Goal: Task Accomplishment & Management: Complete application form

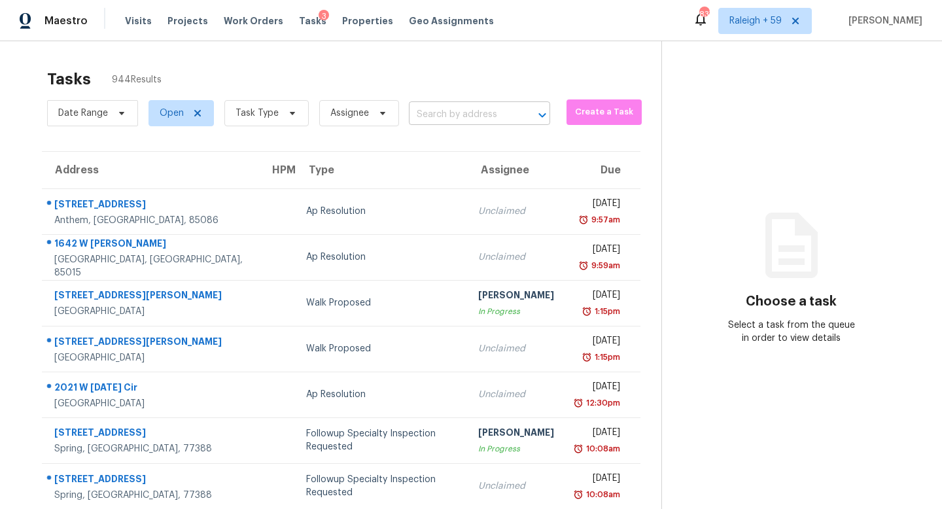
click at [472, 122] on input "text" at bounding box center [461, 115] width 105 height 20
paste input "[STREET_ADDRESS][PERSON_NAME]"
type input "[STREET_ADDRESS][PERSON_NAME]"
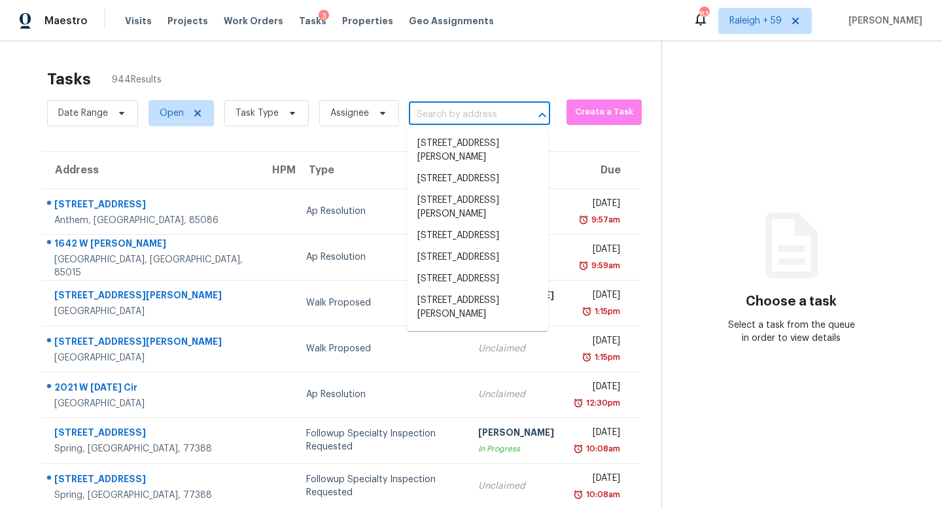
click at [478, 116] on input "text" at bounding box center [461, 115] width 105 height 20
paste input "[STREET_ADDRESS][PERSON_NAME]"
type input "[STREET_ADDRESS][PERSON_NAME]"
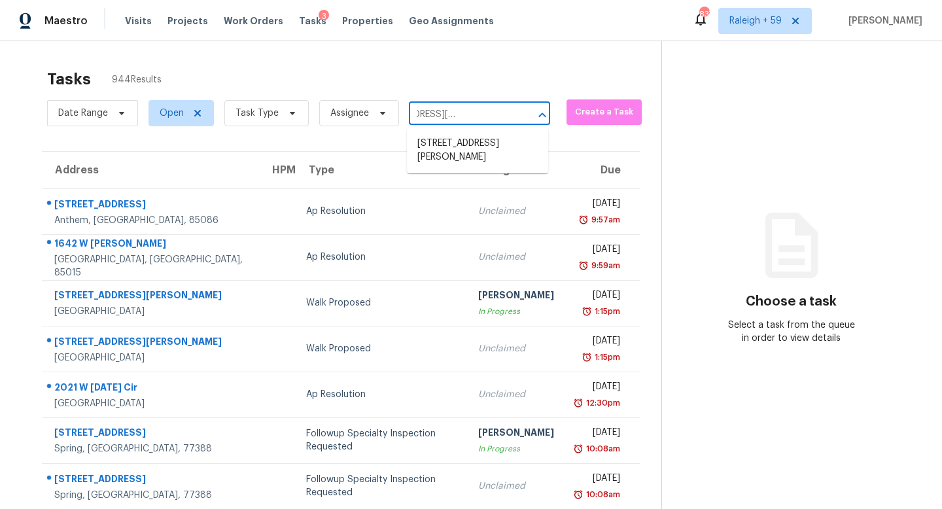
click at [473, 147] on li "[STREET_ADDRESS][PERSON_NAME]" at bounding box center [477, 150] width 141 height 35
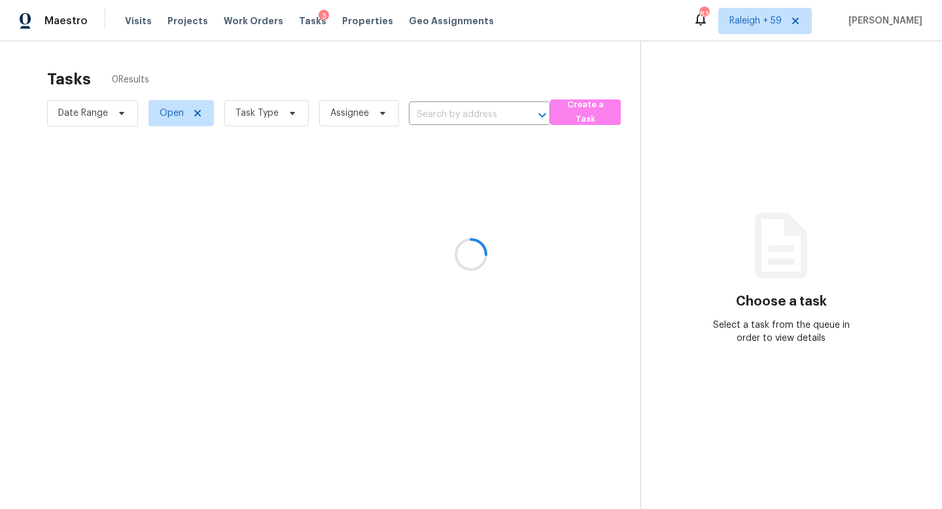
type input "[STREET_ADDRESS][PERSON_NAME]"
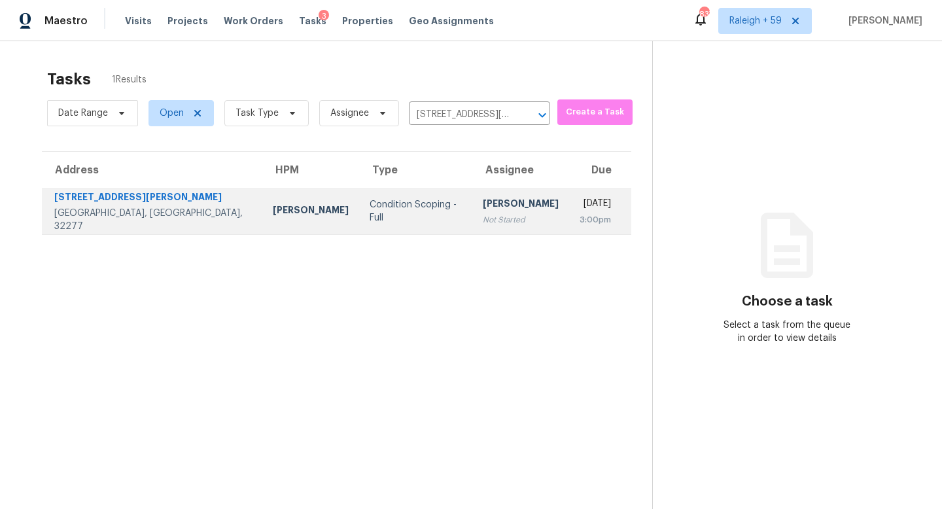
click at [483, 220] on div "Not Started" at bounding box center [521, 219] width 76 height 13
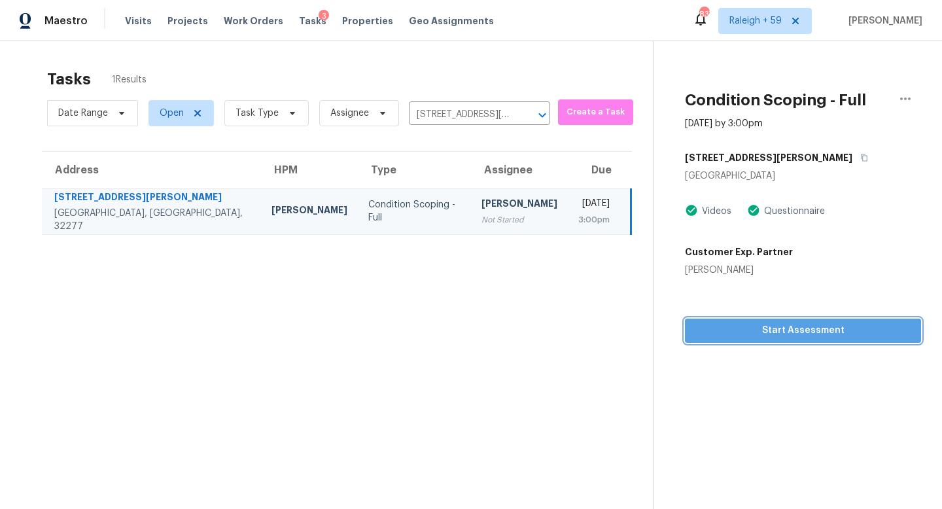
click at [785, 322] on span "Start Assessment" at bounding box center [802, 330] width 215 height 16
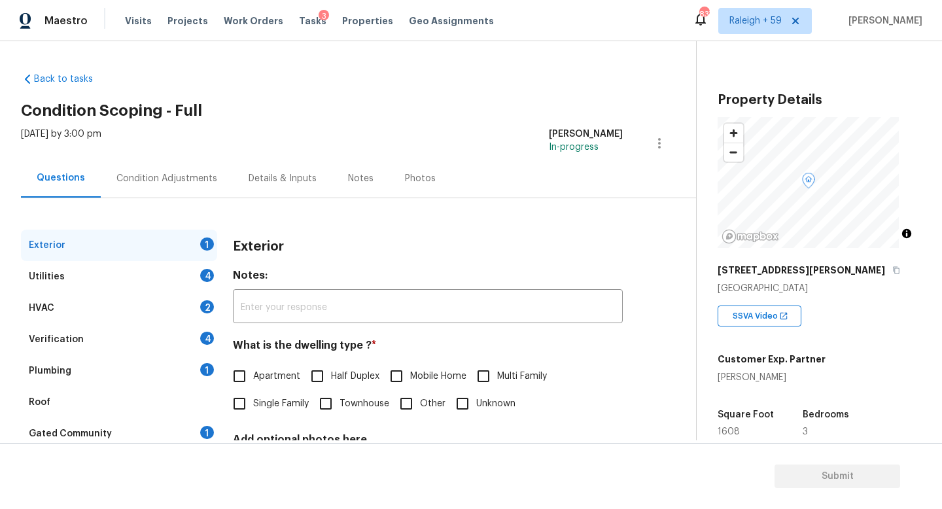
click at [271, 409] on span "Single Family" at bounding box center [281, 404] width 56 height 14
click at [253, 409] on input "Single Family" at bounding box center [239, 403] width 27 height 27
checkbox input "true"
click at [165, 335] on div "Verification 4" at bounding box center [119, 339] width 196 height 31
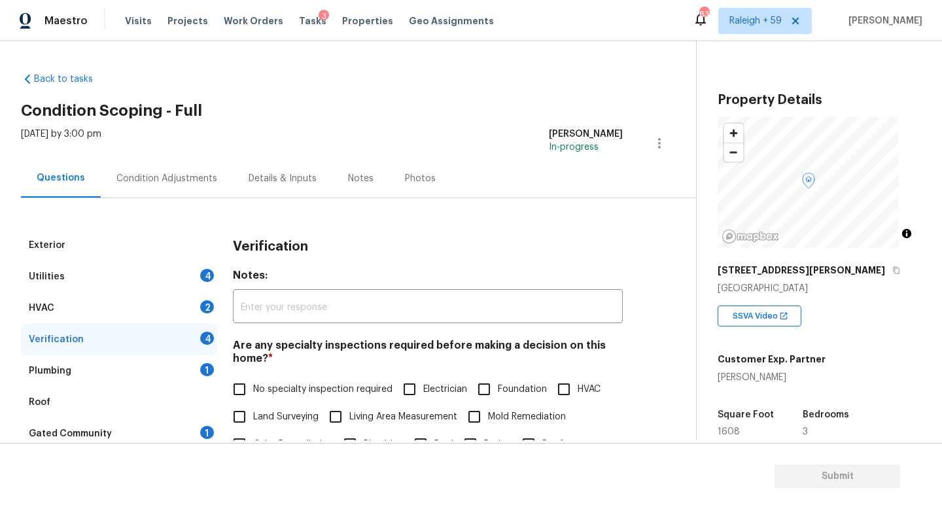
click at [272, 385] on span "No specialty inspection required" at bounding box center [322, 390] width 139 height 14
click at [253, 385] on input "No specialty inspection required" at bounding box center [239, 388] width 27 height 27
checkbox input "true"
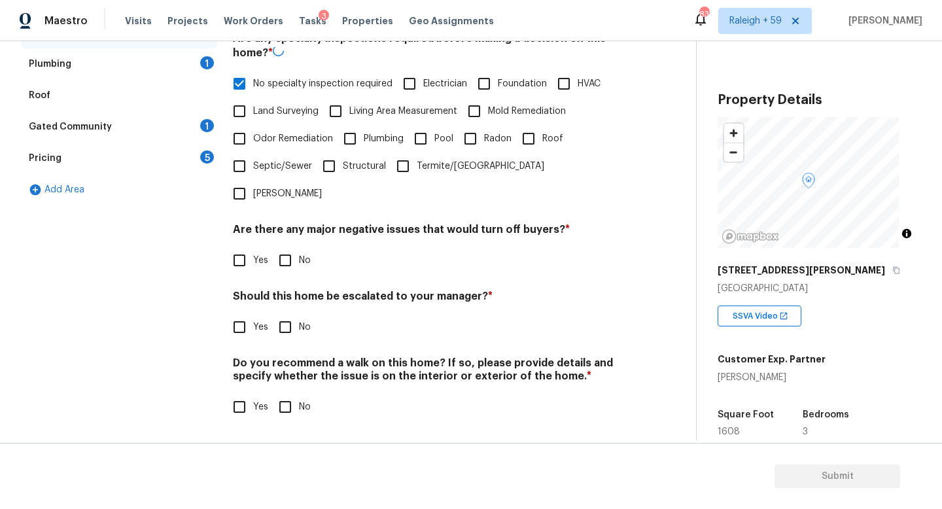
scroll to position [315, 0]
click at [301, 254] on span "No" at bounding box center [305, 261] width 12 height 14
click at [299, 252] on input "No" at bounding box center [284, 260] width 27 height 27
checkbox input "true"
click at [295, 313] on input "No" at bounding box center [284, 326] width 27 height 27
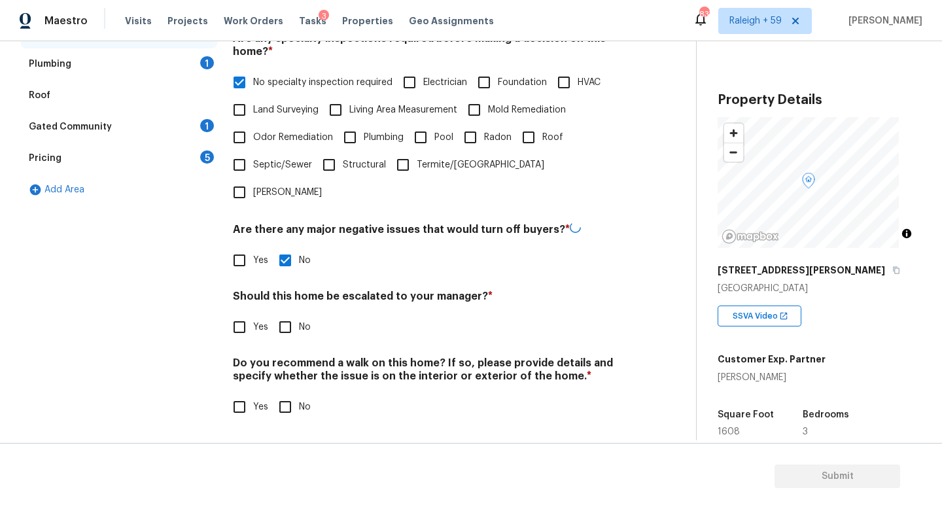
checkbox input "true"
click at [283, 404] on input "No" at bounding box center [284, 406] width 27 height 27
checkbox input "true"
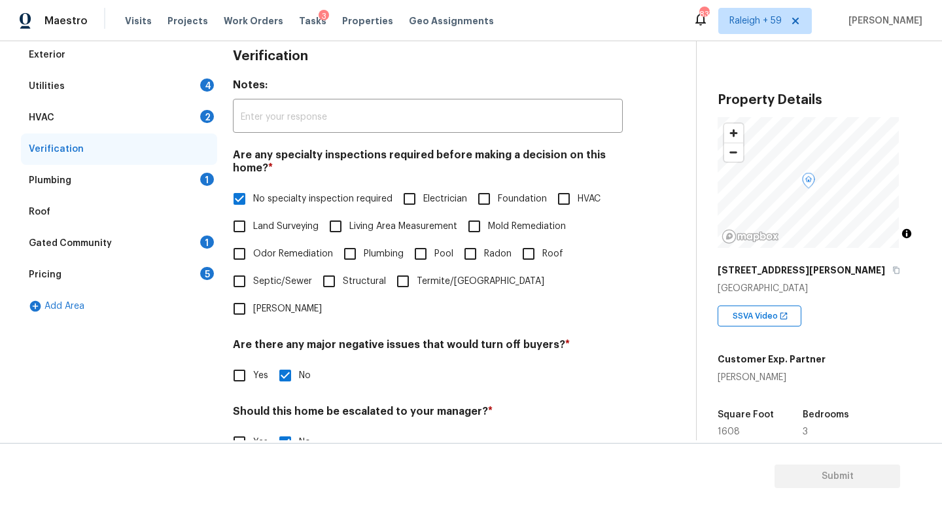
click at [176, 179] on div "Plumbing 1" at bounding box center [119, 180] width 196 height 31
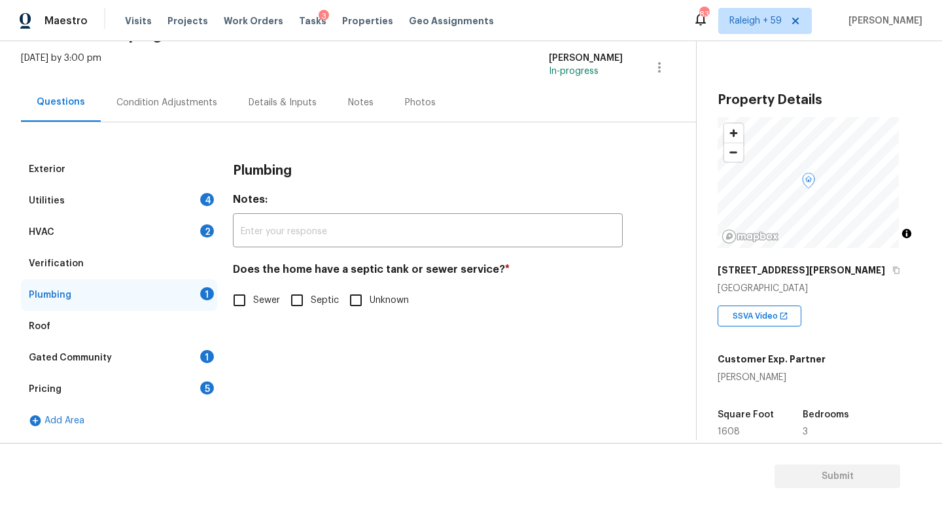
click at [265, 296] on span "Sewer" at bounding box center [266, 301] width 27 height 14
click at [253, 296] on input "Sewer" at bounding box center [239, 299] width 27 height 27
checkbox input "true"
click at [183, 350] on div "Gated Community 1" at bounding box center [119, 357] width 196 height 31
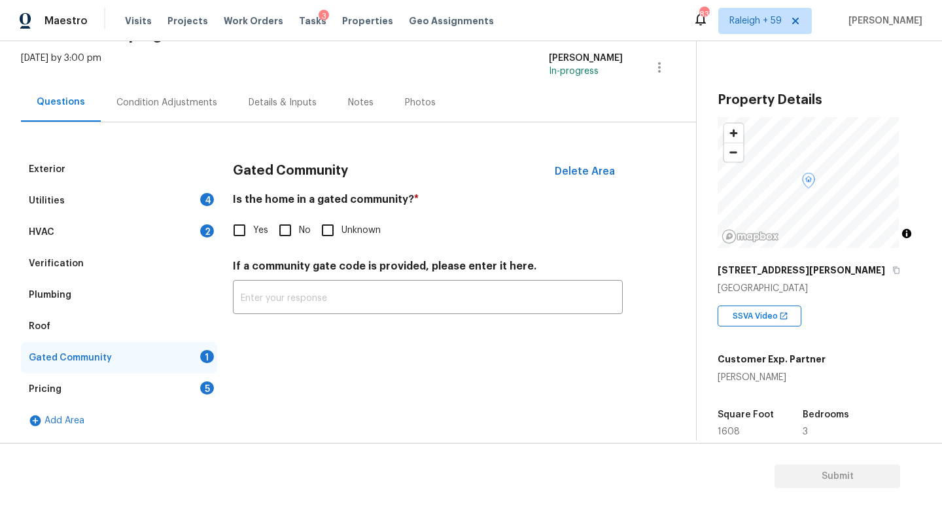
click at [292, 226] on input "No" at bounding box center [284, 229] width 27 height 27
checkbox input "true"
click at [178, 185] on div "Utilities 4" at bounding box center [119, 200] width 196 height 31
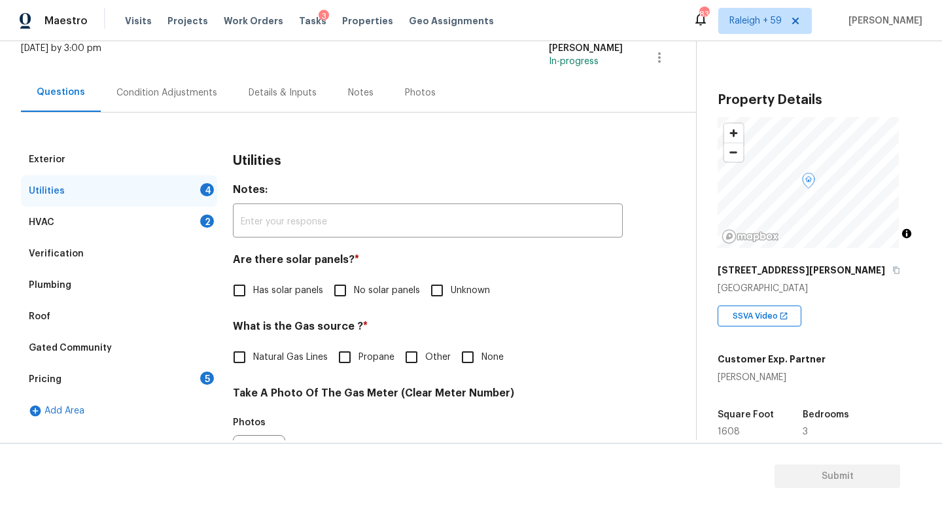
click at [370, 298] on label "No solar panels" at bounding box center [373, 290] width 94 height 27
click at [354, 298] on input "No solar panels" at bounding box center [339, 290] width 27 height 27
checkbox input "true"
click at [290, 357] on span "Natural Gas Lines" at bounding box center [290, 358] width 75 height 14
click at [253, 357] on input "Natural Gas Lines" at bounding box center [239, 356] width 27 height 27
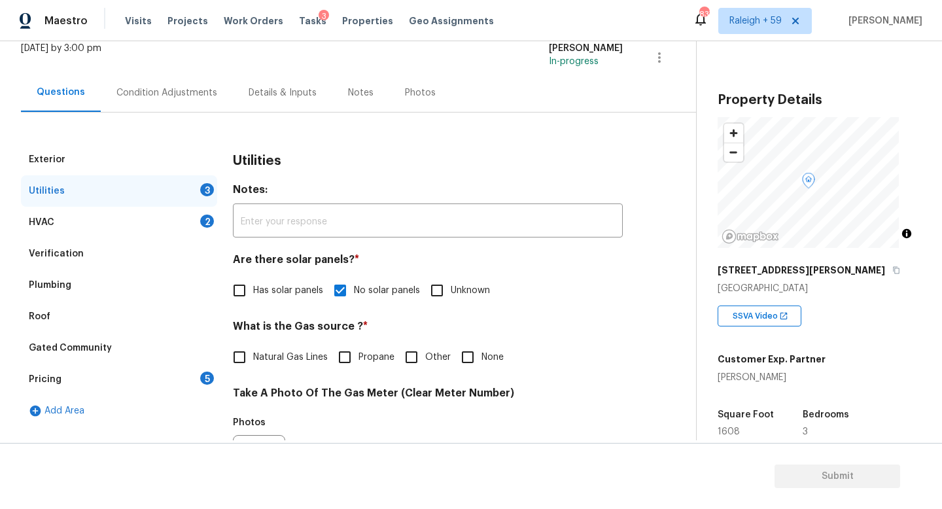
checkbox input "true"
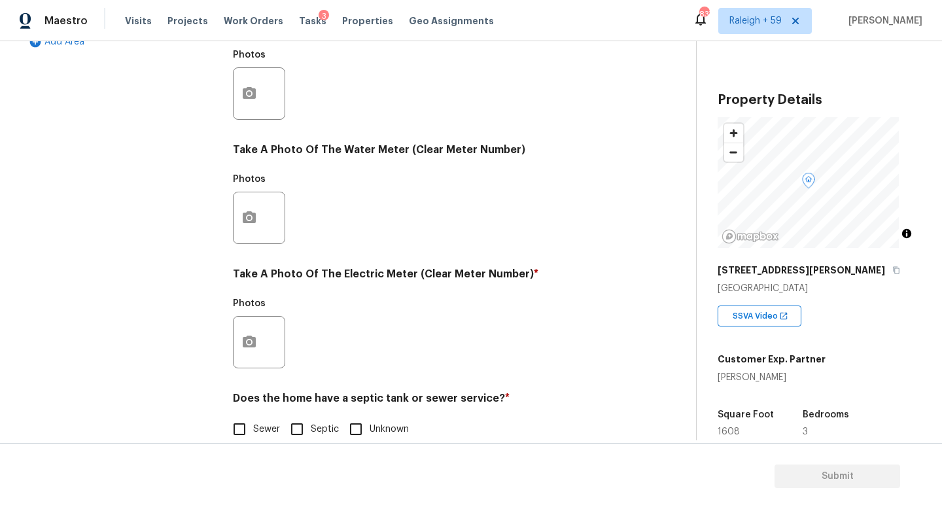
scroll to position [485, 0]
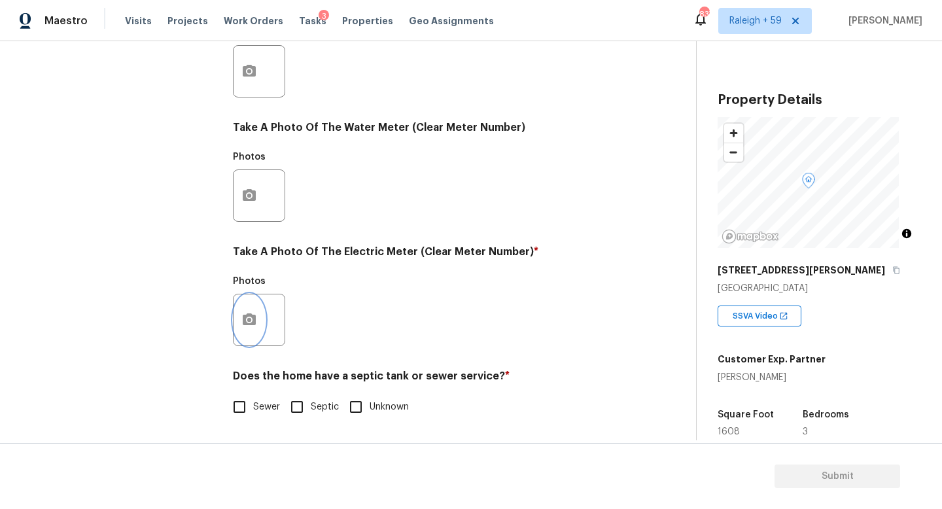
click at [249, 318] on circle "button" at bounding box center [249, 320] width 4 height 4
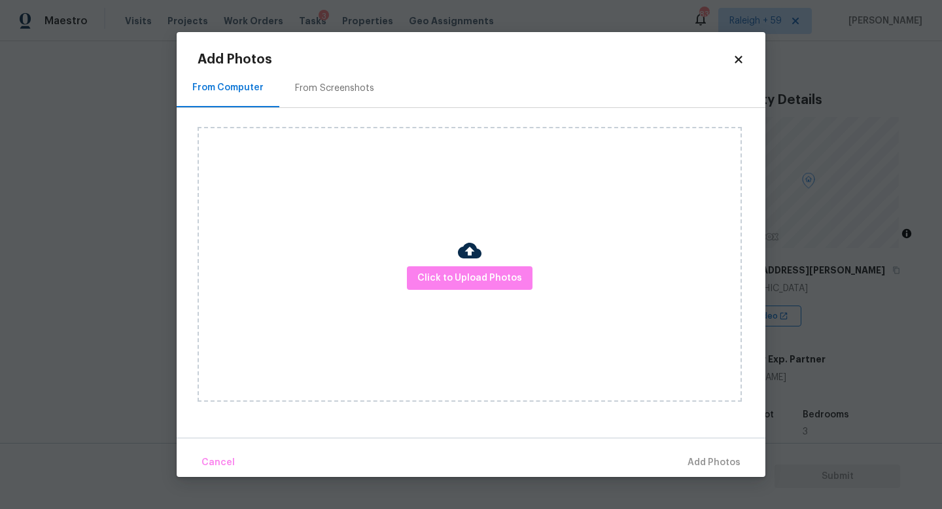
click at [451, 293] on div "Click to Upload Photos" at bounding box center [470, 264] width 544 height 275
click at [451, 288] on button "Click to Upload Photos" at bounding box center [470, 278] width 126 height 24
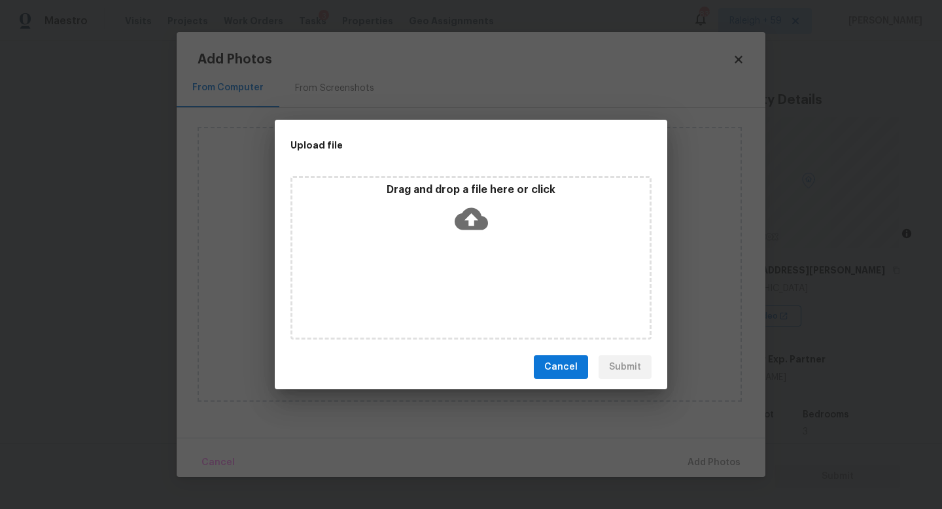
click at [451, 288] on div "Drag and drop a file here or click" at bounding box center [470, 258] width 361 height 164
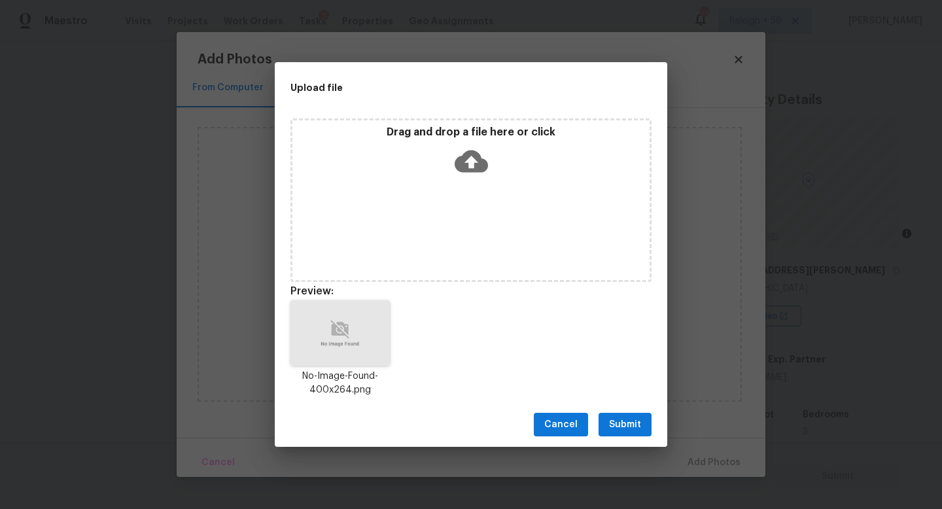
click at [629, 421] on span "Submit" at bounding box center [625, 425] width 32 height 16
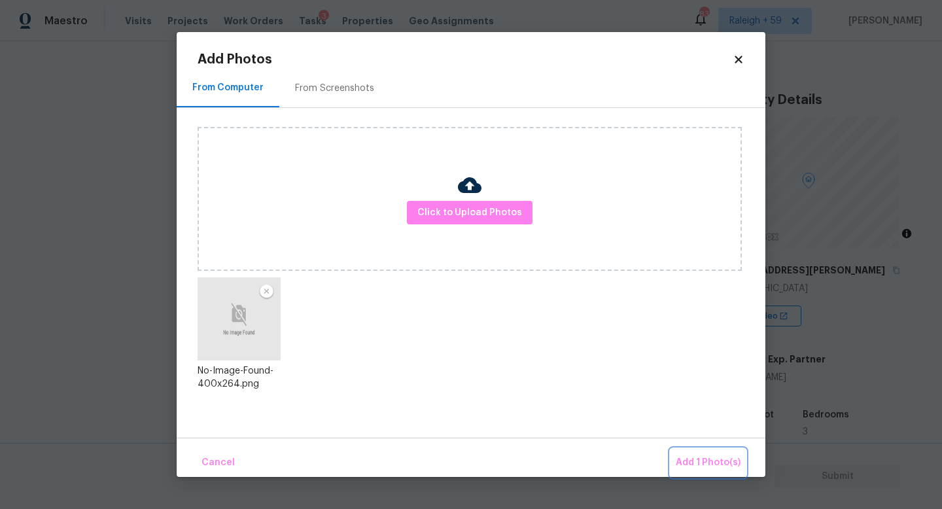
click at [700, 459] on span "Add 1 Photo(s)" at bounding box center [708, 463] width 65 height 16
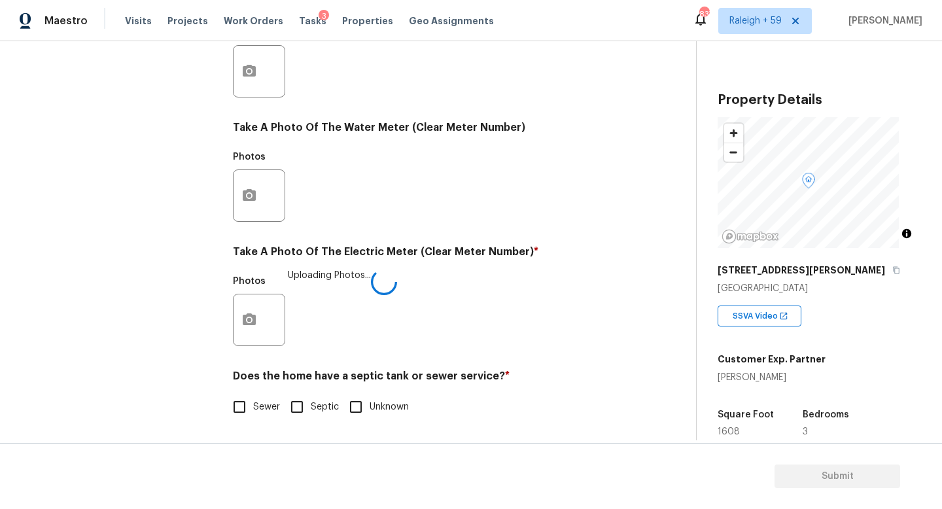
click at [226, 396] on input "Sewer" at bounding box center [239, 406] width 27 height 27
checkbox input "true"
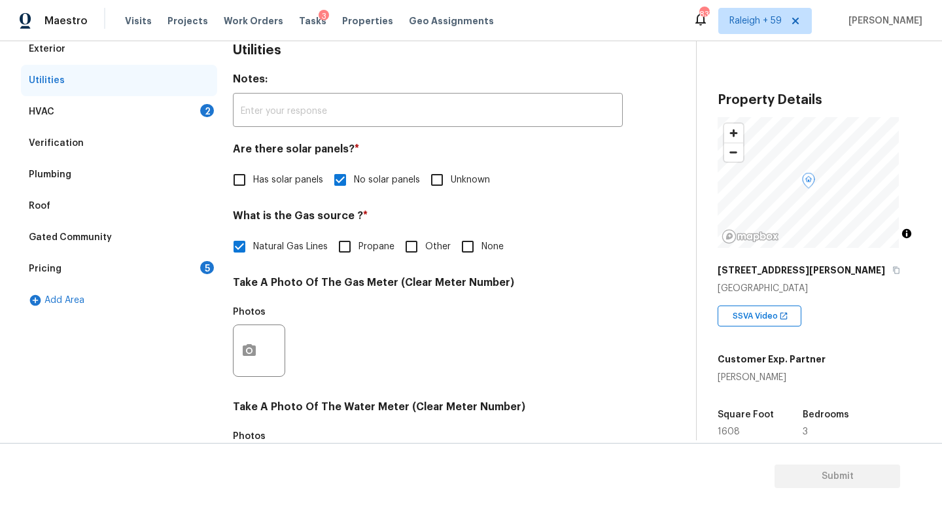
scroll to position [78, 0]
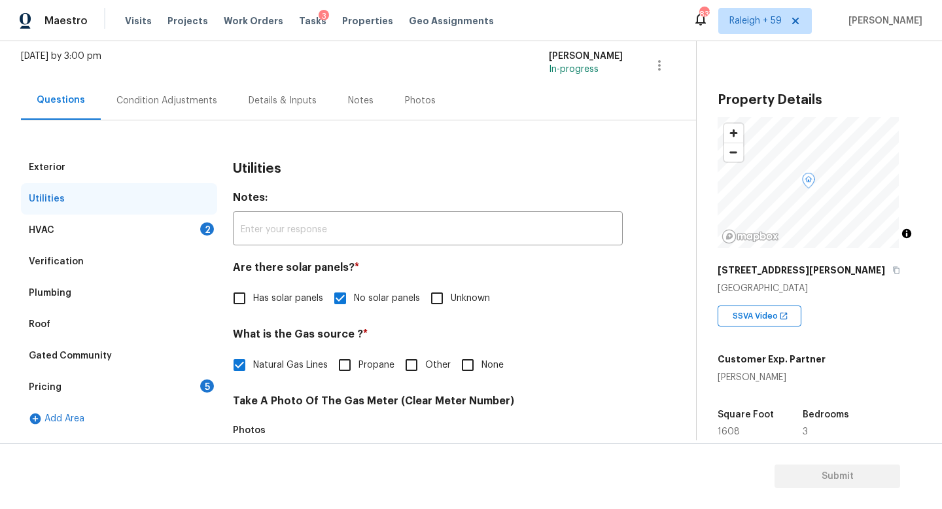
click at [178, 392] on div "Pricing 5" at bounding box center [119, 386] width 196 height 31
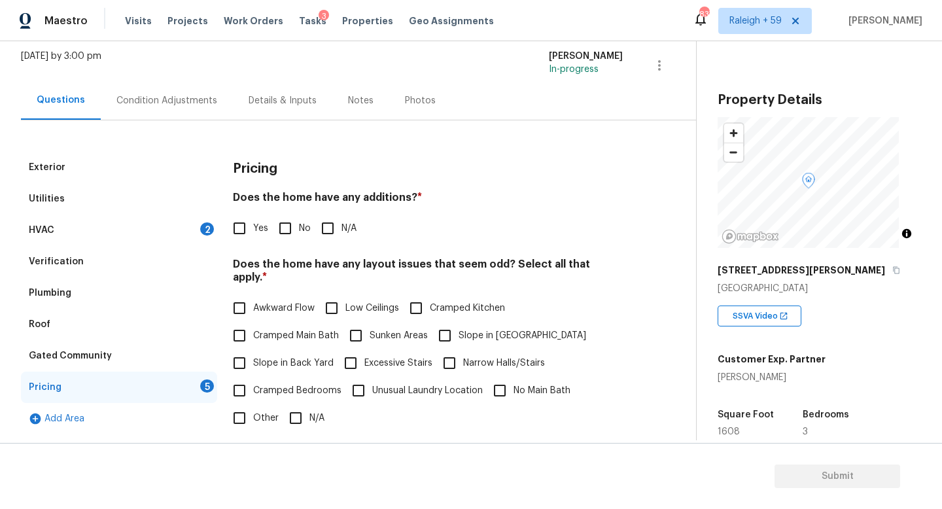
click at [298, 233] on input "No" at bounding box center [284, 228] width 27 height 27
checkbox input "true"
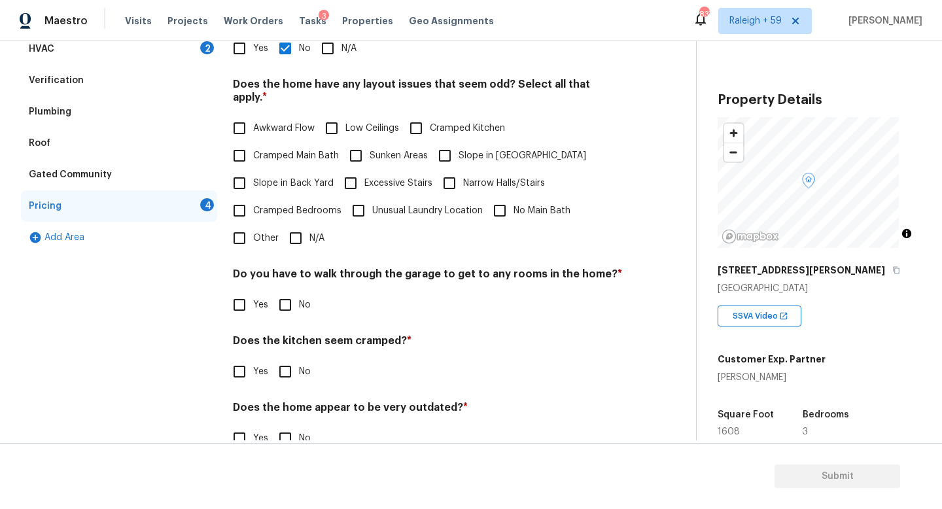
scroll to position [299, 0]
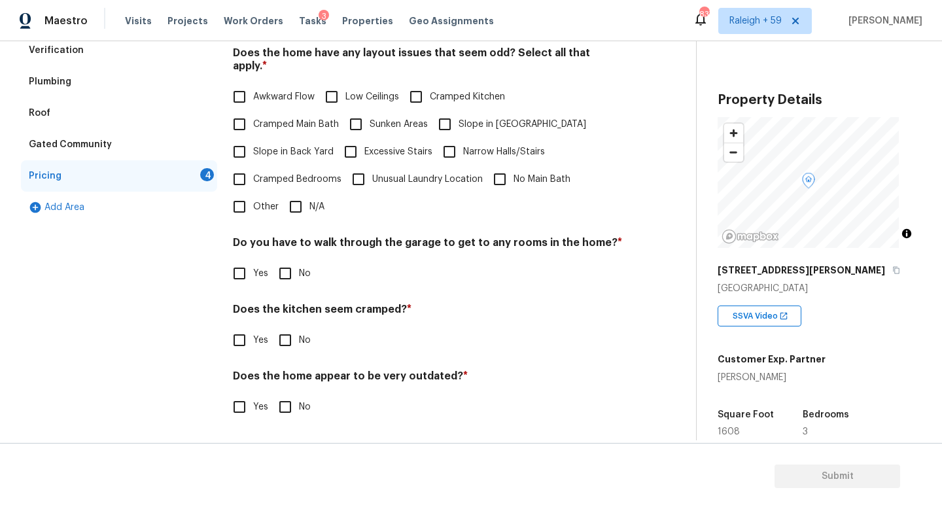
click at [315, 212] on div "Pricing Does the home have any additions? * Yes No N/A Does the home have any l…" at bounding box center [428, 188] width 390 height 496
click at [316, 200] on span "N/A" at bounding box center [316, 207] width 15 height 14
click at [309, 199] on input "N/A" at bounding box center [295, 206] width 27 height 27
checkbox input "true"
click at [300, 270] on span "No" at bounding box center [305, 274] width 12 height 14
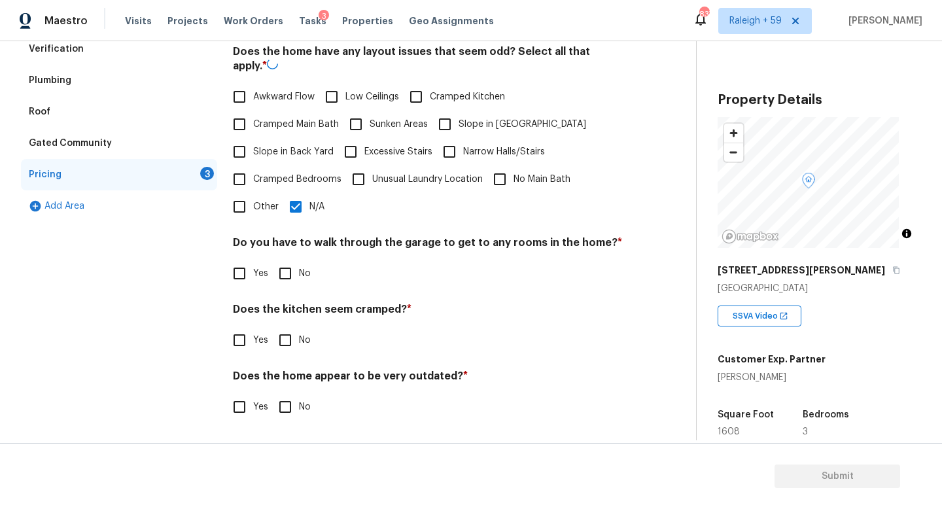
click at [299, 270] on input "No" at bounding box center [284, 273] width 27 height 27
checkbox input "true"
click at [296, 334] on input "No" at bounding box center [284, 339] width 27 height 27
checkbox input "true"
click at [294, 393] on input "No" at bounding box center [284, 406] width 27 height 27
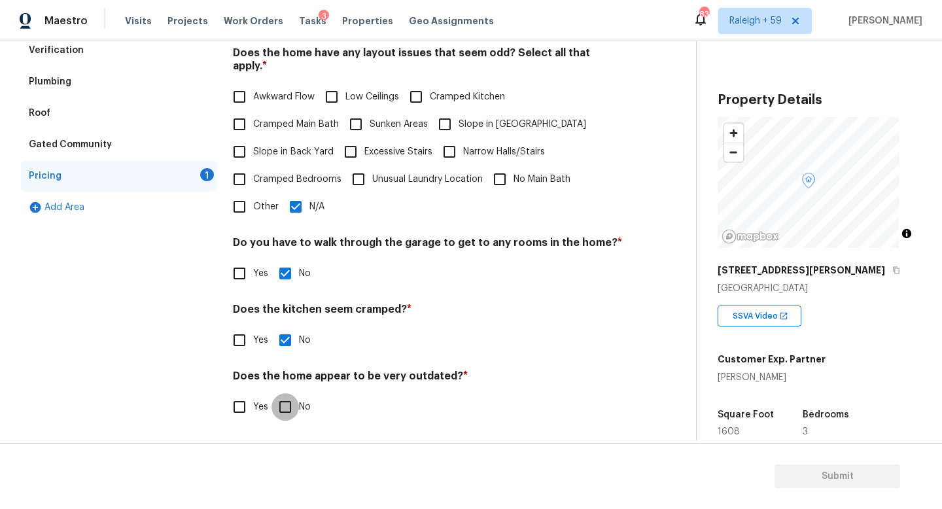
checkbox input "true"
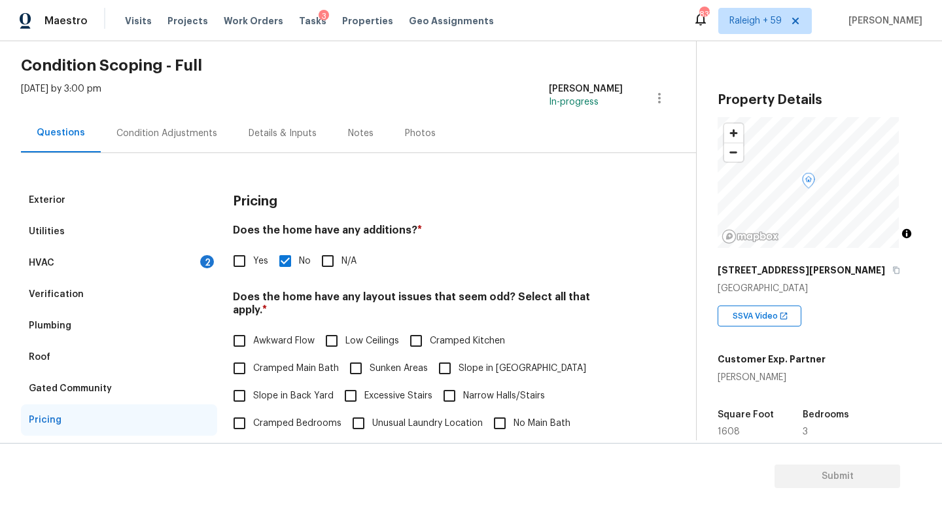
scroll to position [0, 0]
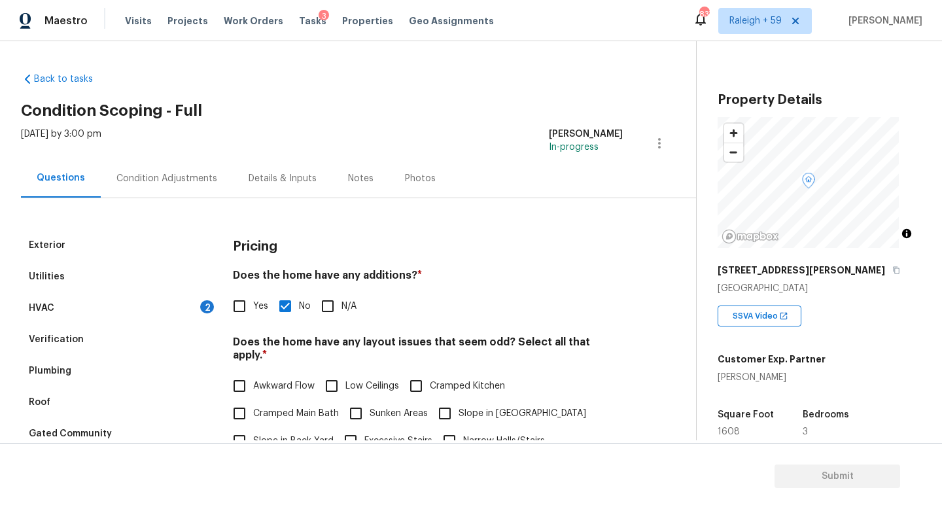
click at [178, 172] on div "Condition Adjustments" at bounding box center [166, 178] width 101 height 13
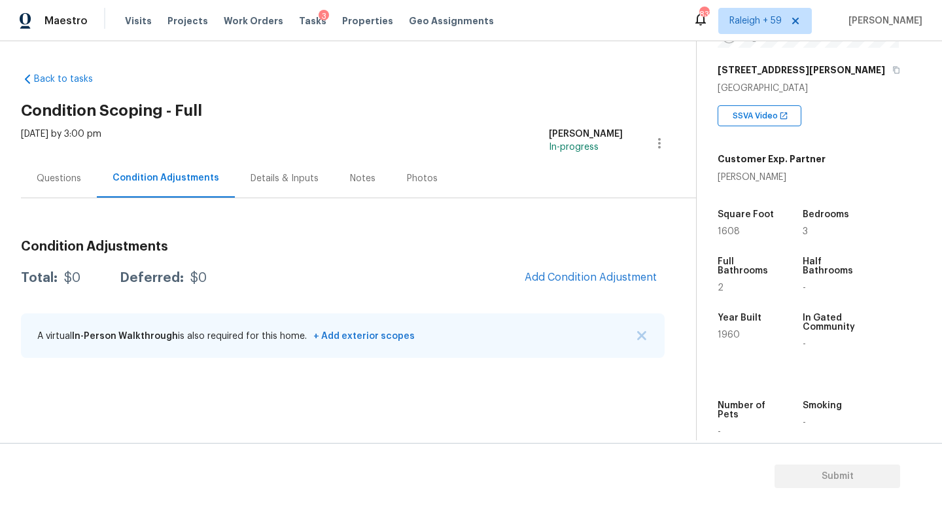
scroll to position [298, 0]
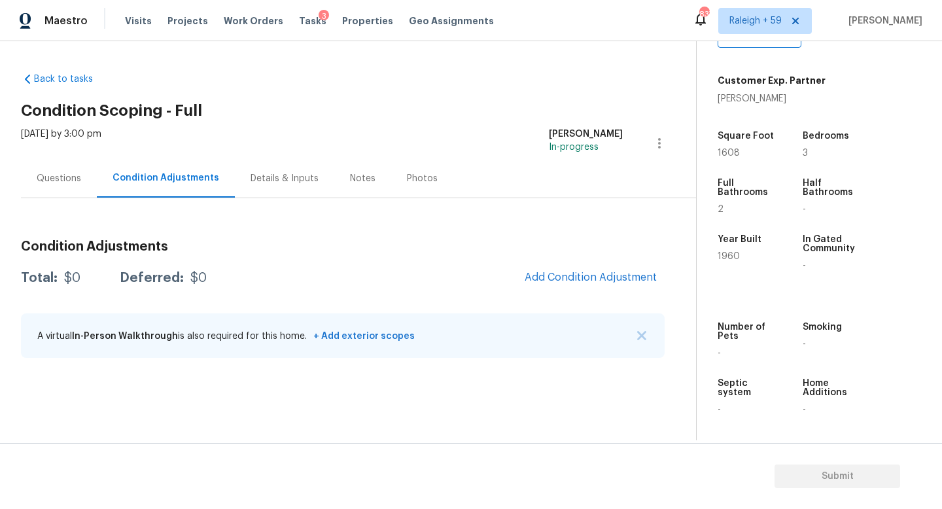
click at [84, 169] on div "Questions" at bounding box center [59, 178] width 76 height 39
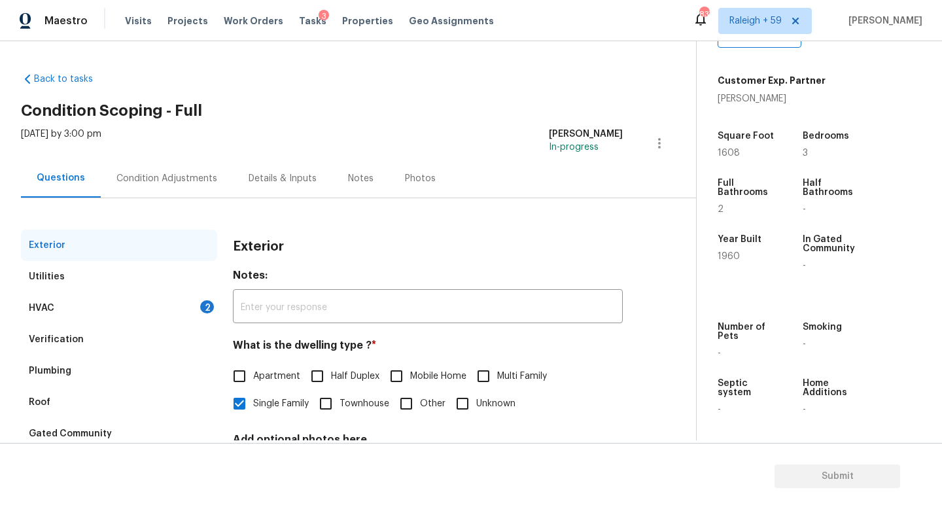
click at [164, 183] on div "Condition Adjustments" at bounding box center [166, 178] width 101 height 13
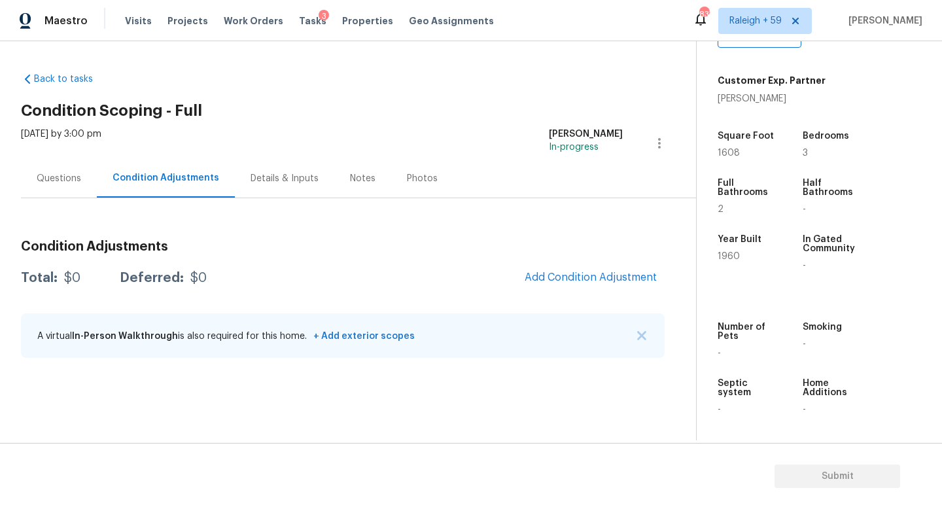
click at [77, 185] on div "Questions" at bounding box center [59, 178] width 76 height 39
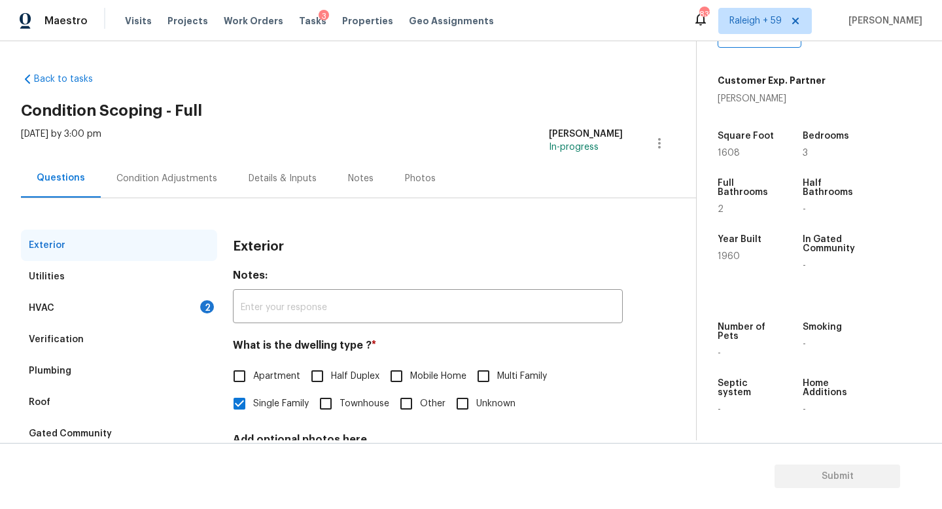
click at [158, 176] on div "Condition Adjustments" at bounding box center [166, 178] width 101 height 13
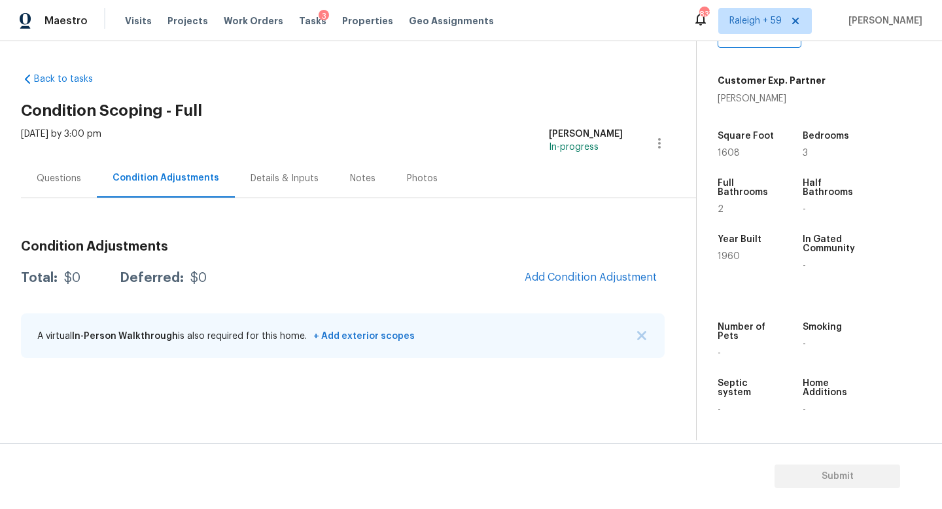
click at [62, 179] on div "Questions" at bounding box center [59, 178] width 44 height 13
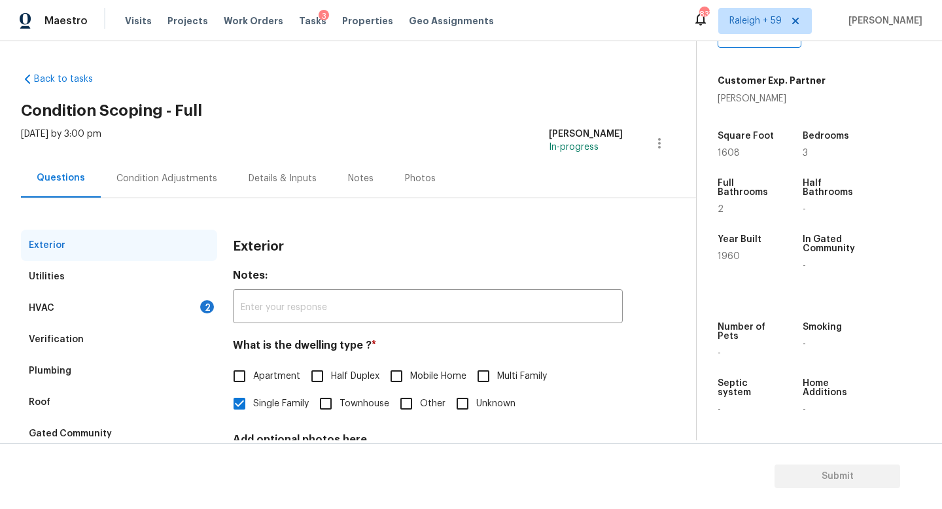
click at [171, 177] on div "Condition Adjustments" at bounding box center [166, 178] width 101 height 13
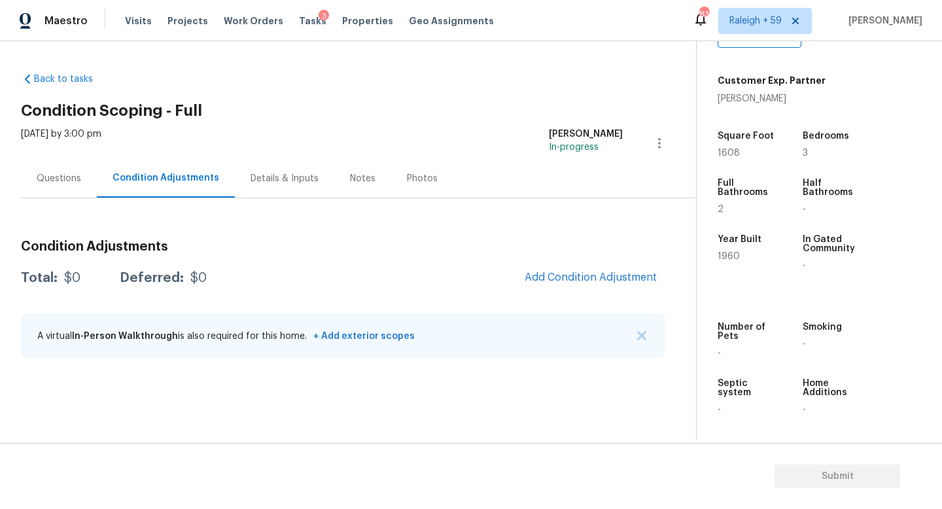
click at [81, 183] on div "Questions" at bounding box center [59, 178] width 76 height 39
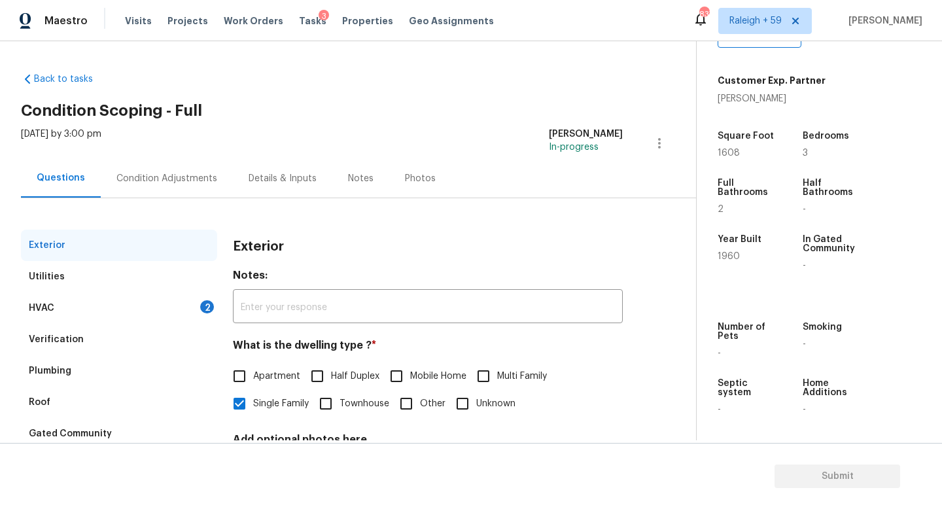
click at [137, 186] on div "Condition Adjustments" at bounding box center [167, 178] width 132 height 39
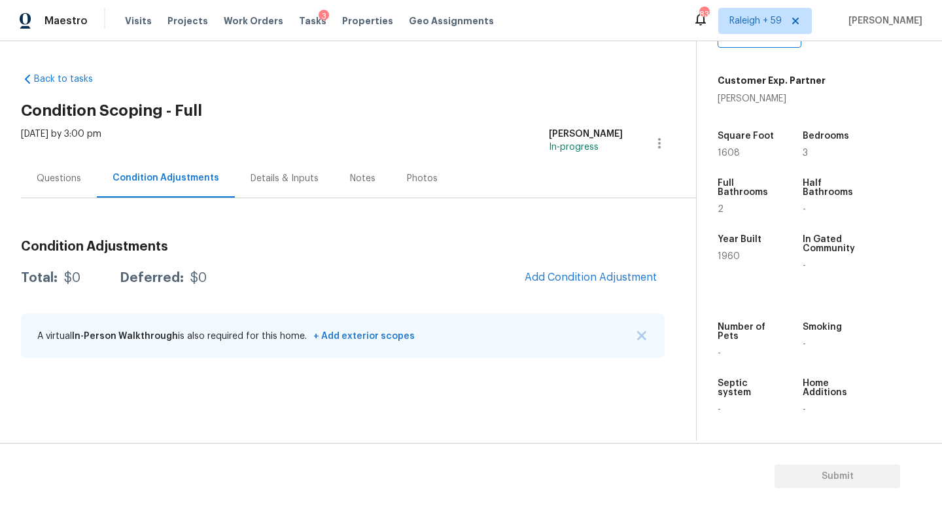
click at [69, 178] on div "Questions" at bounding box center [59, 178] width 44 height 13
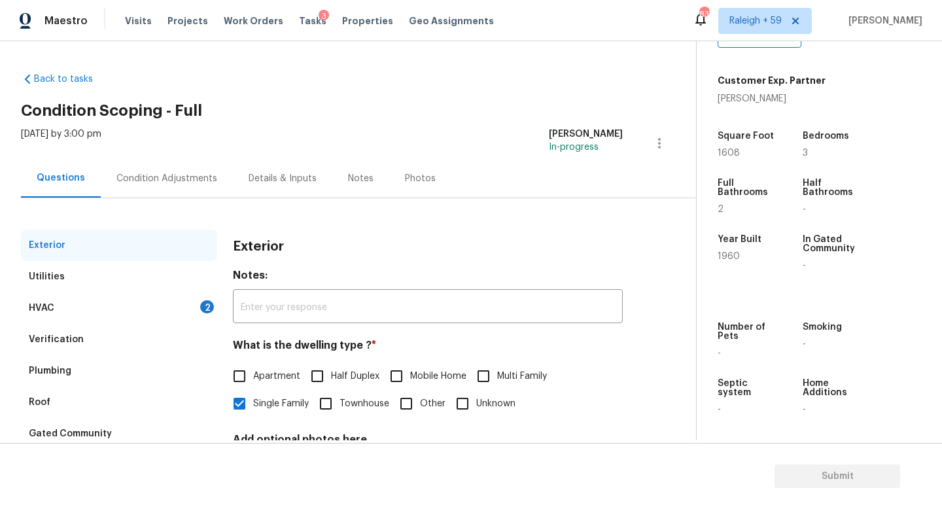
click at [161, 182] on div "Condition Adjustments" at bounding box center [166, 178] width 101 height 13
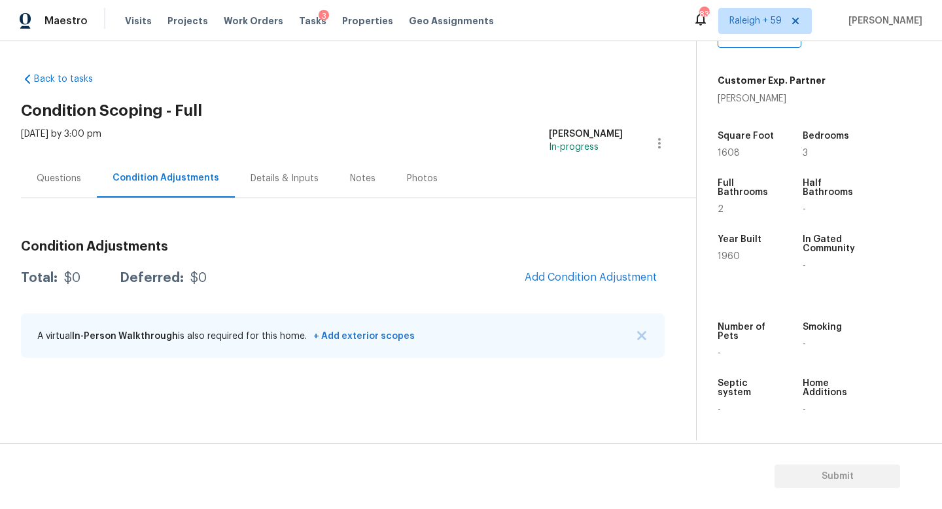
drag, startPoint x: 26, startPoint y: 171, endPoint x: 50, endPoint y: 171, distance: 24.2
click at [27, 171] on div "Questions" at bounding box center [59, 178] width 76 height 39
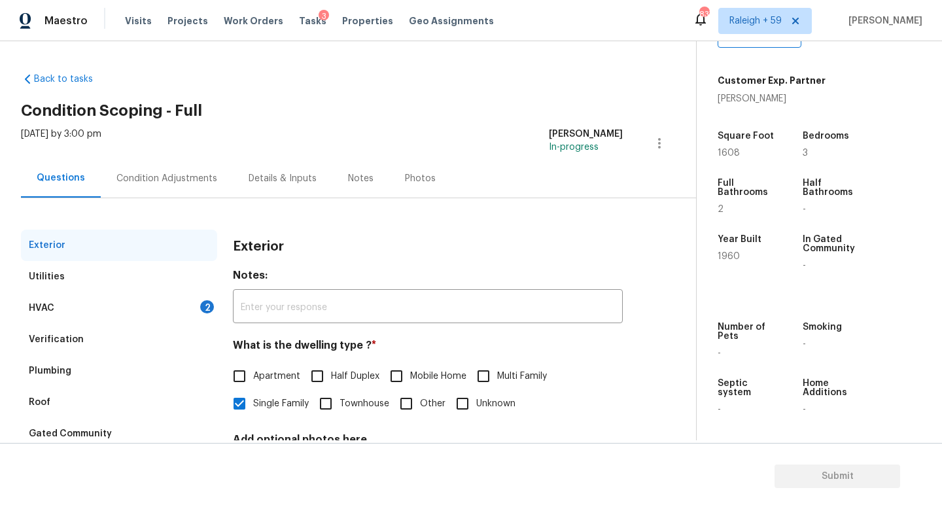
click at [148, 175] on div "Condition Adjustments" at bounding box center [166, 178] width 101 height 13
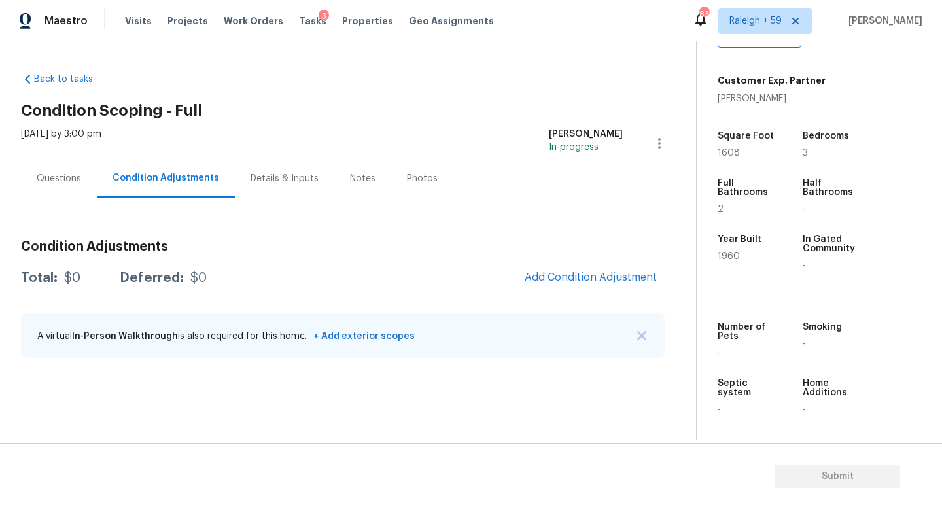
click at [263, 175] on div "Details & Inputs" at bounding box center [284, 178] width 68 height 13
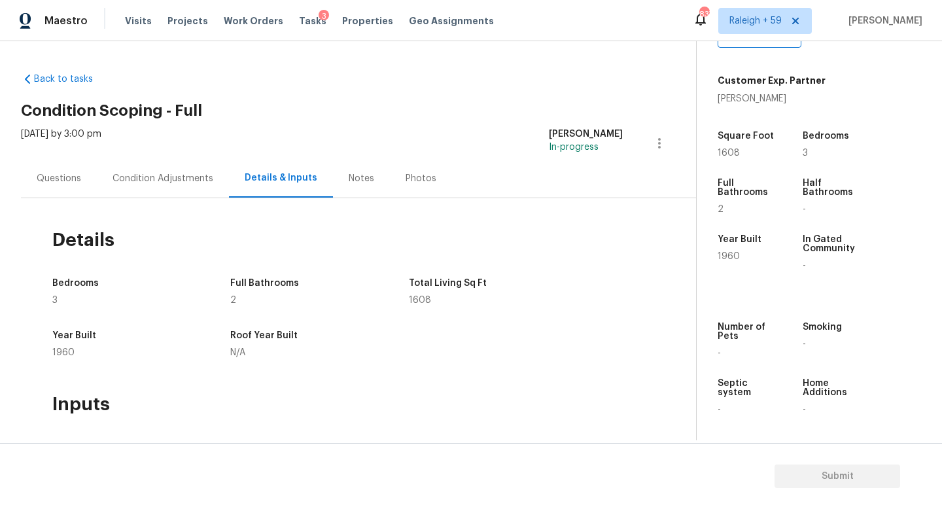
click at [69, 166] on div "Questions" at bounding box center [59, 178] width 76 height 39
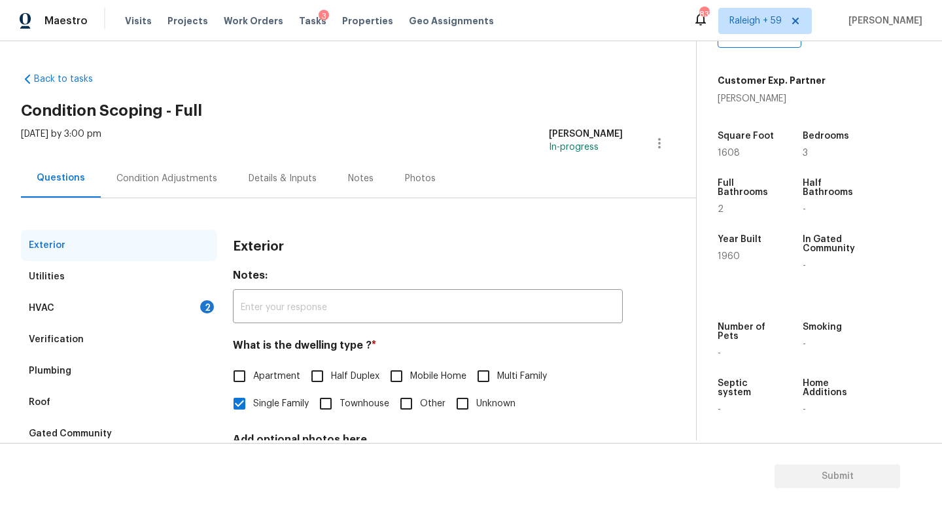
click at [164, 166] on div "Condition Adjustments" at bounding box center [167, 178] width 132 height 39
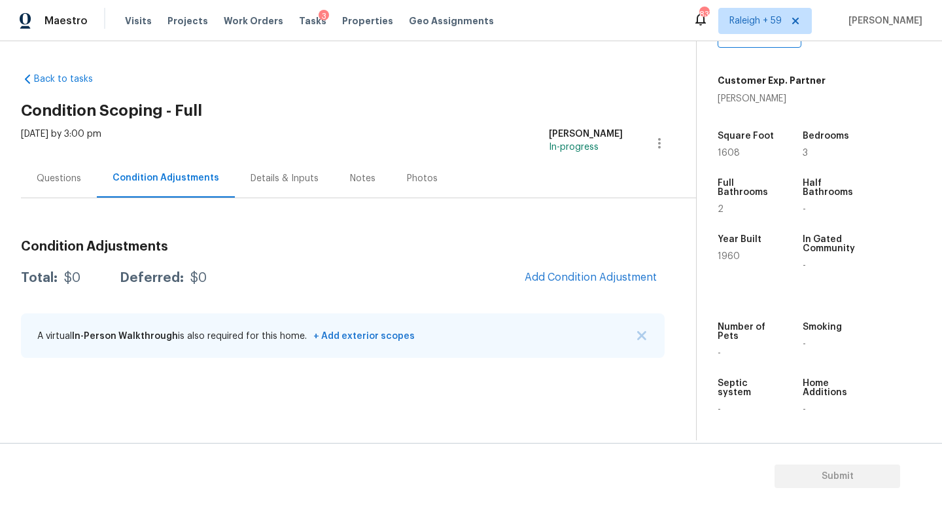
click at [63, 171] on div "Questions" at bounding box center [59, 178] width 76 height 39
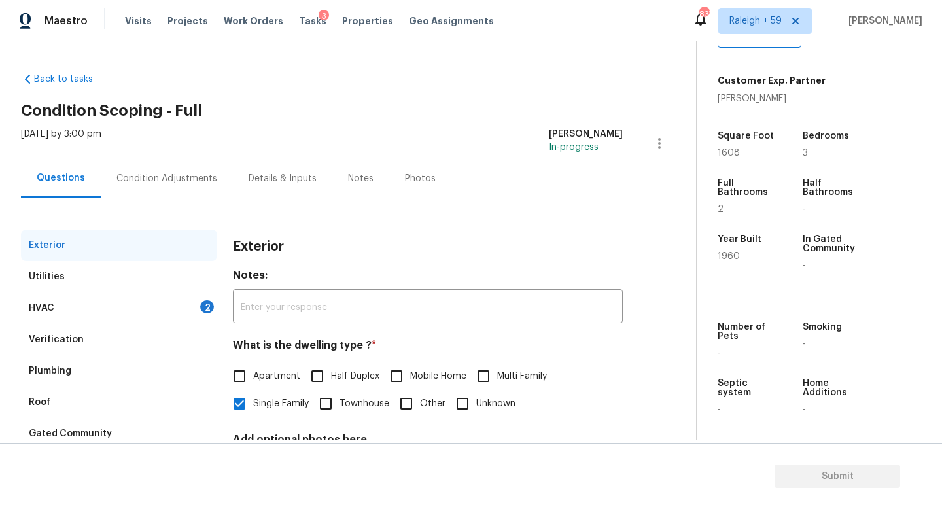
click at [181, 309] on div "HVAC 2" at bounding box center [119, 307] width 196 height 31
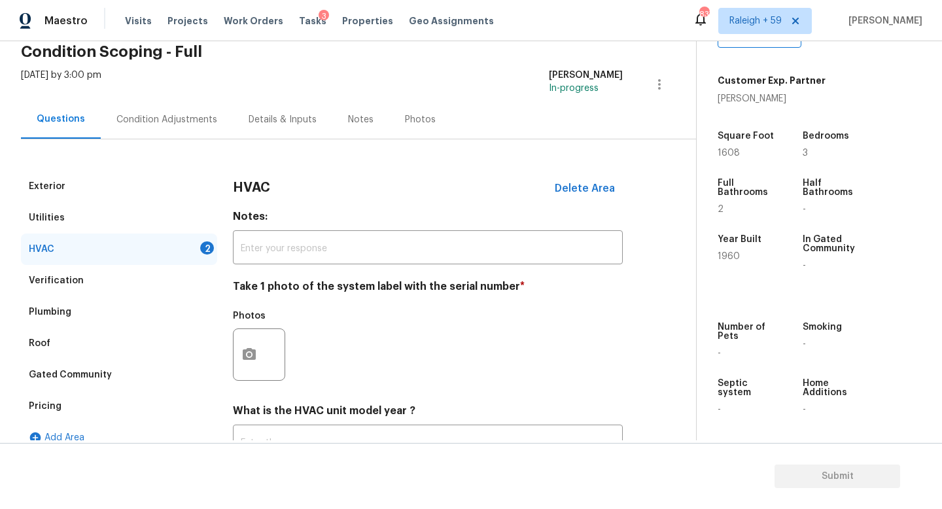
scroll to position [76, 0]
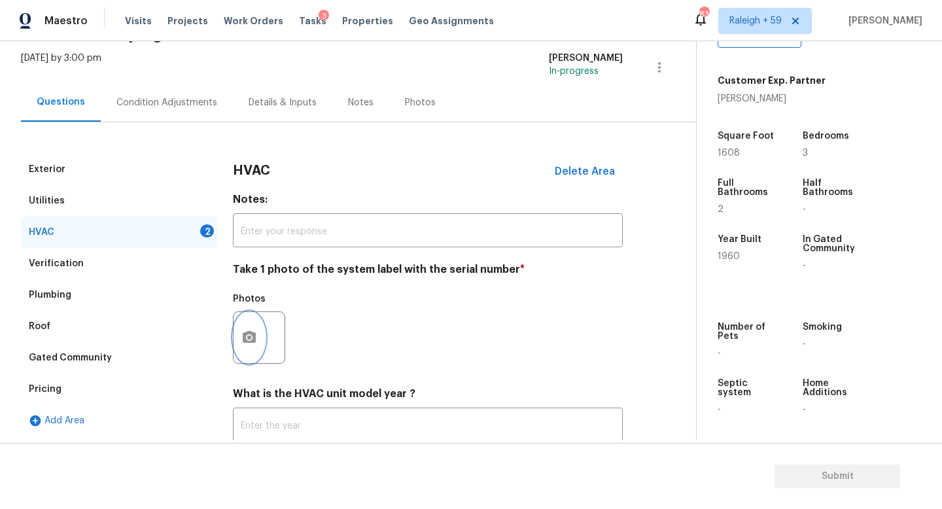
click at [246, 340] on icon "button" at bounding box center [249, 337] width 13 height 12
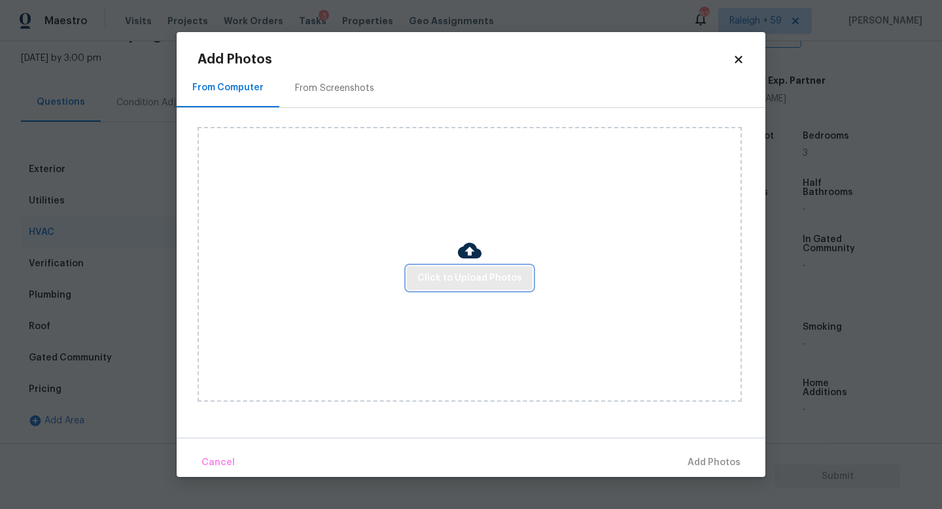
click at [487, 279] on span "Click to Upload Photos" at bounding box center [469, 278] width 105 height 16
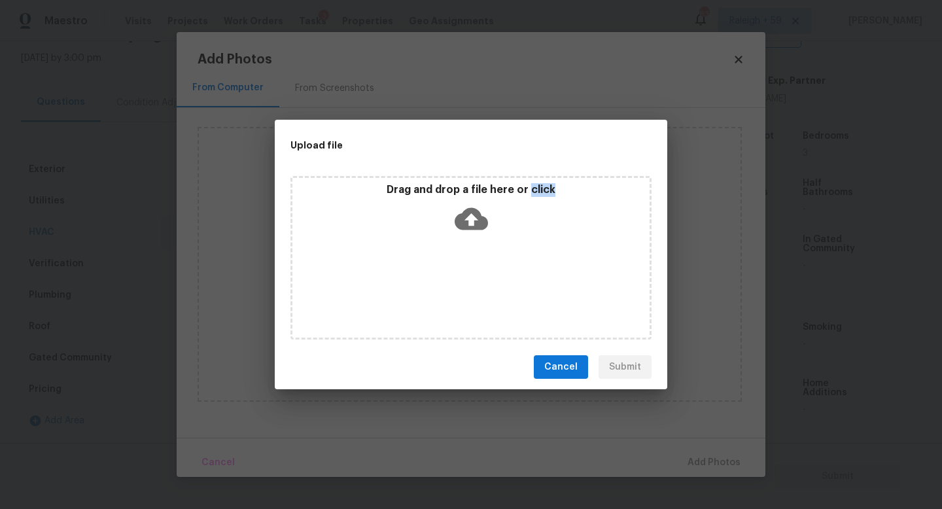
click at [487, 279] on div "Drag and drop a file here or click" at bounding box center [470, 258] width 361 height 164
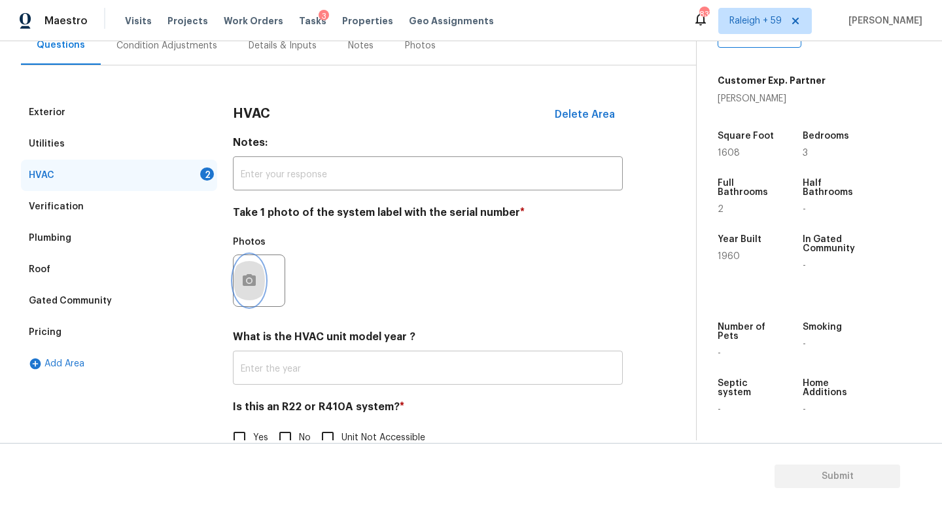
scroll to position [174, 0]
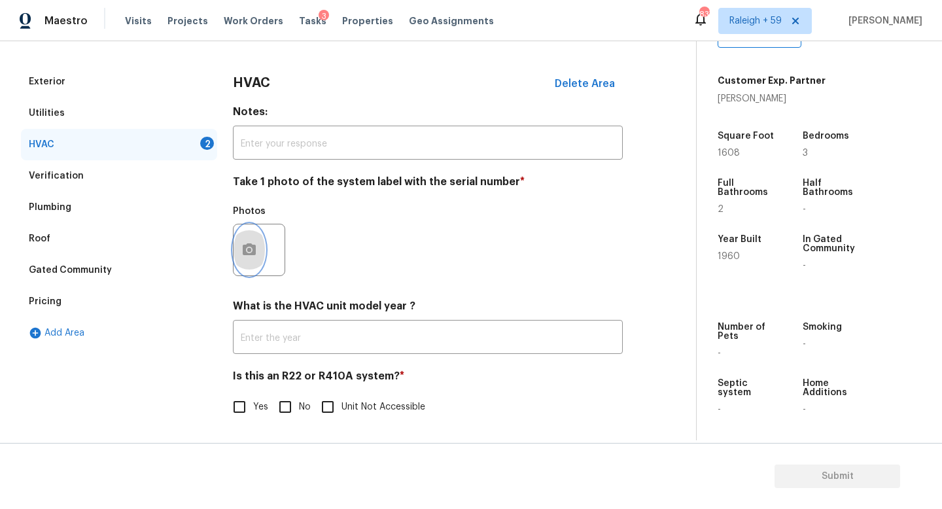
click at [241, 243] on button "button" at bounding box center [248, 249] width 31 height 51
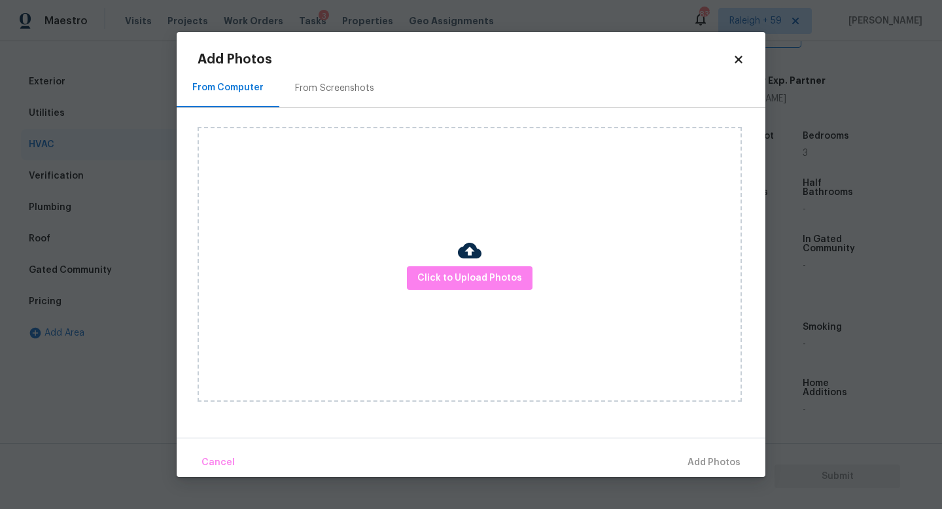
click at [434, 265] on div "Click to Upload Photos" at bounding box center [470, 264] width 544 height 275
click at [434, 266] on div "Click to Upload Photos" at bounding box center [470, 264] width 544 height 275
click at [433, 270] on span "Click to Upload Photos" at bounding box center [469, 278] width 105 height 16
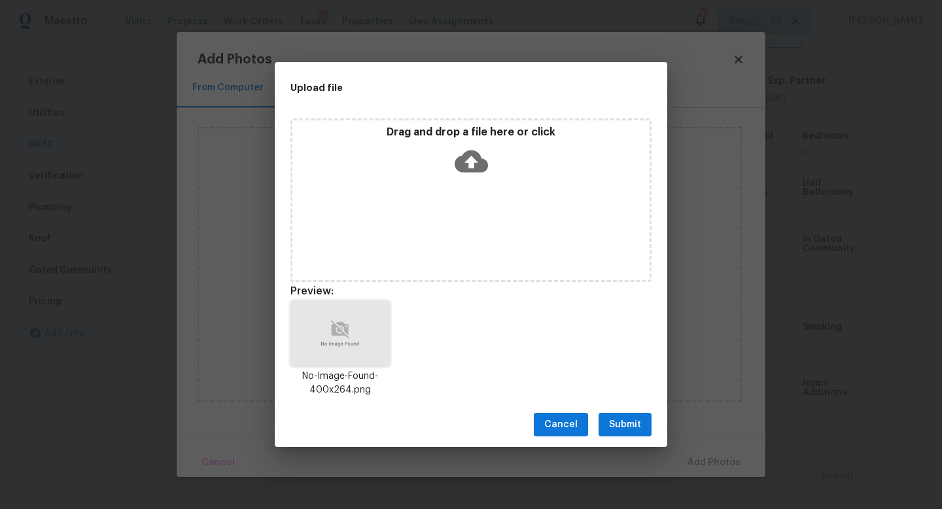
click at [636, 413] on button "Submit" at bounding box center [624, 425] width 53 height 24
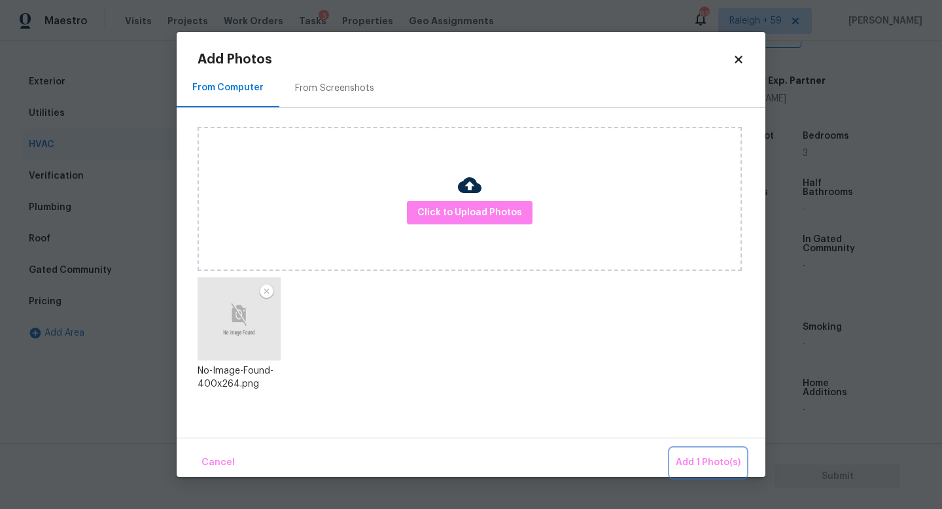
click at [715, 457] on span "Add 1 Photo(s)" at bounding box center [708, 463] width 65 height 16
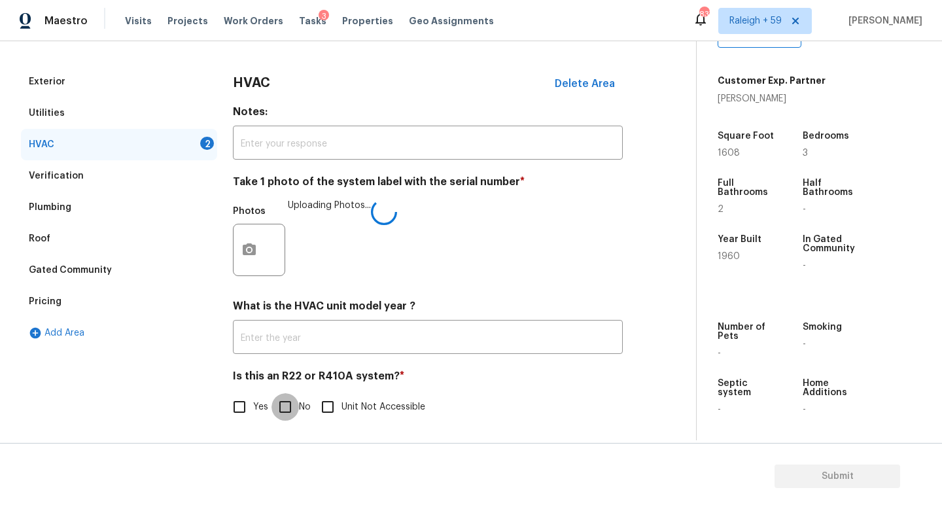
click at [280, 400] on input "No" at bounding box center [284, 406] width 27 height 27
checkbox input "true"
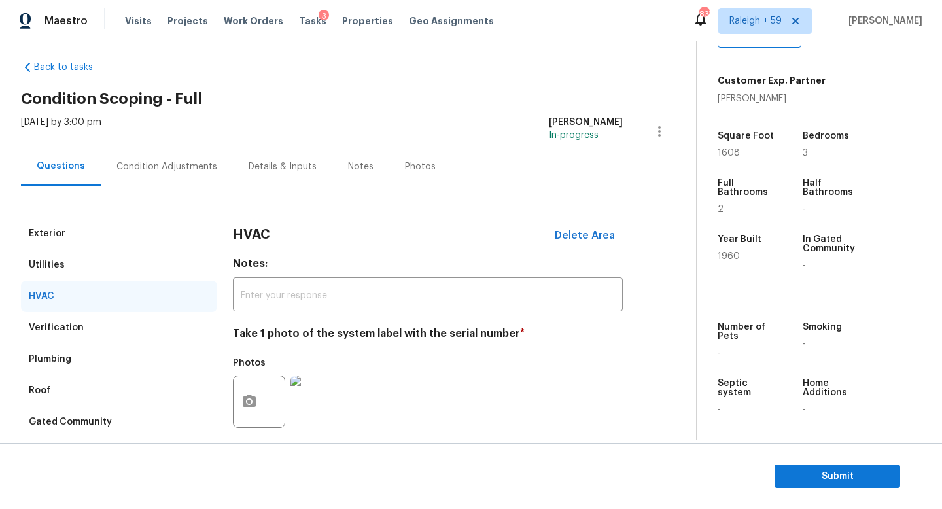
scroll to position [0, 0]
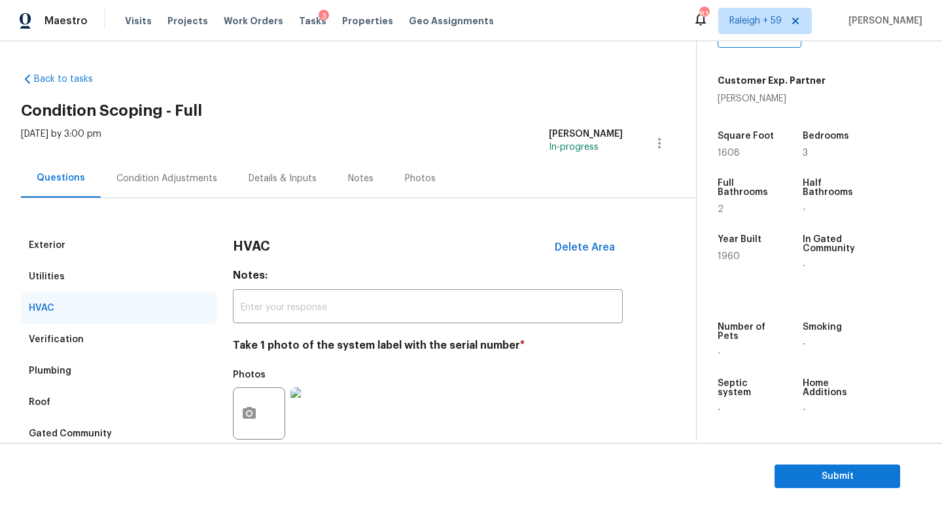
click at [174, 182] on div "Condition Adjustments" at bounding box center [166, 178] width 101 height 13
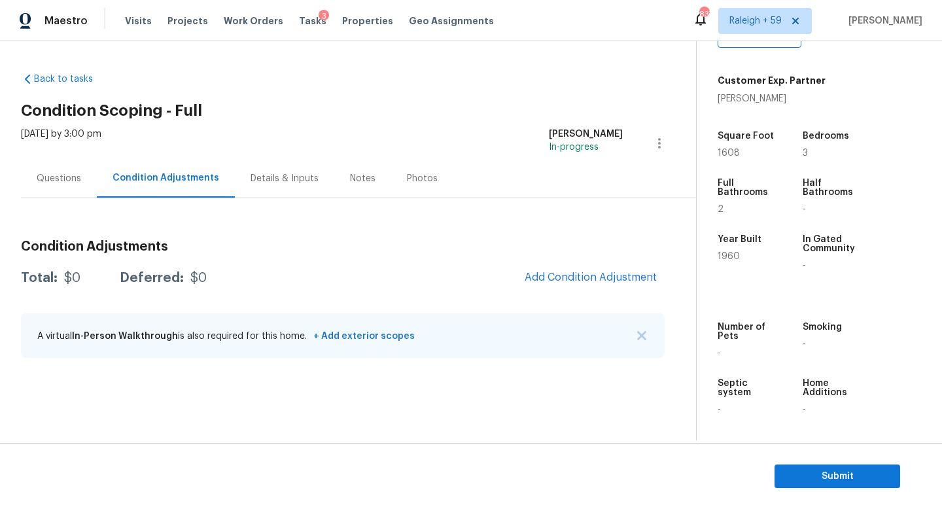
click at [73, 178] on div "Questions" at bounding box center [59, 178] width 44 height 13
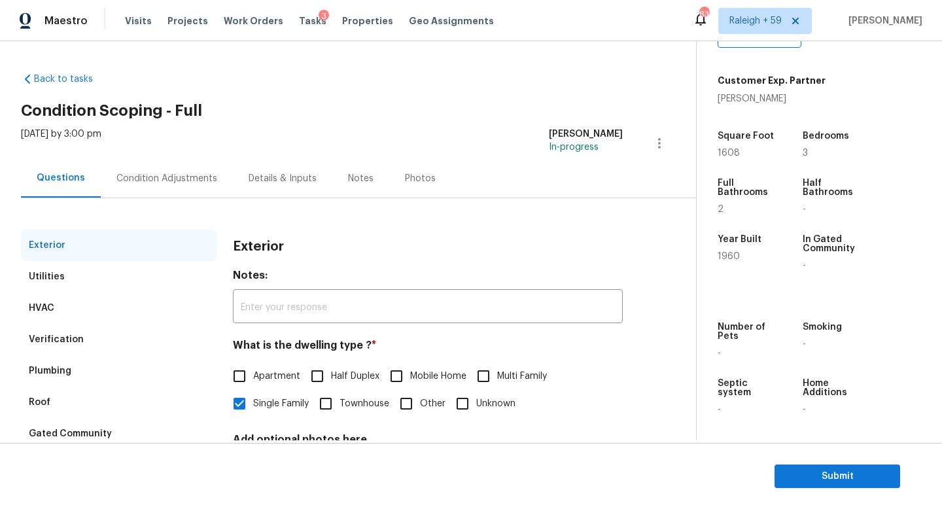
click at [135, 182] on div "Condition Adjustments" at bounding box center [166, 178] width 101 height 13
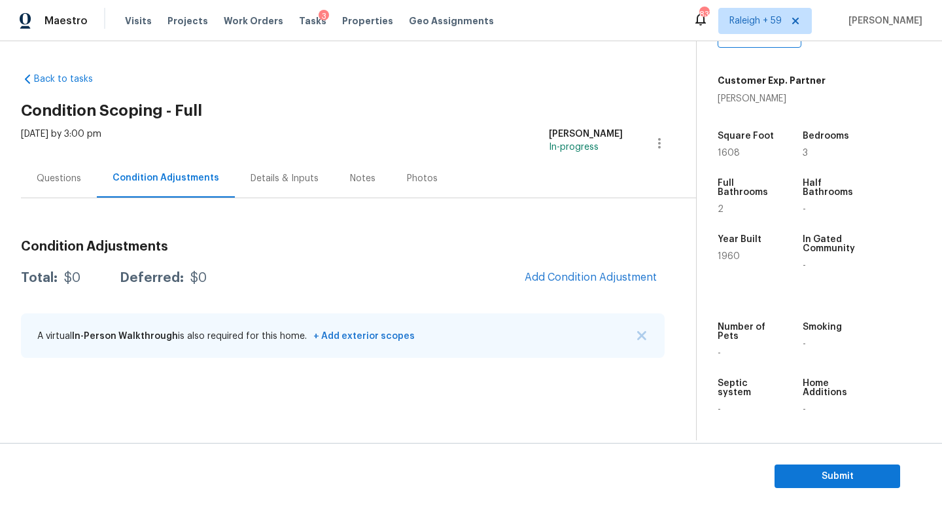
click at [80, 185] on div "Questions" at bounding box center [59, 178] width 76 height 39
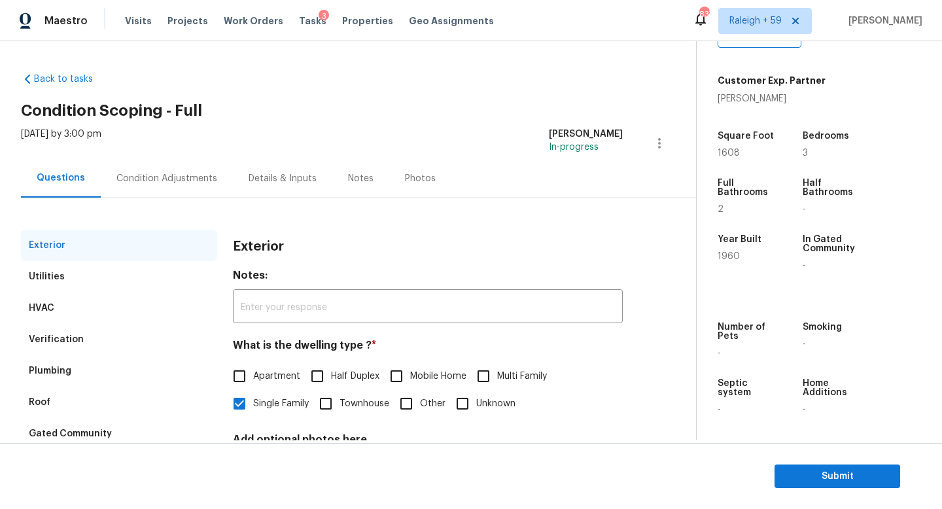
click at [174, 165] on div "Condition Adjustments" at bounding box center [167, 178] width 132 height 39
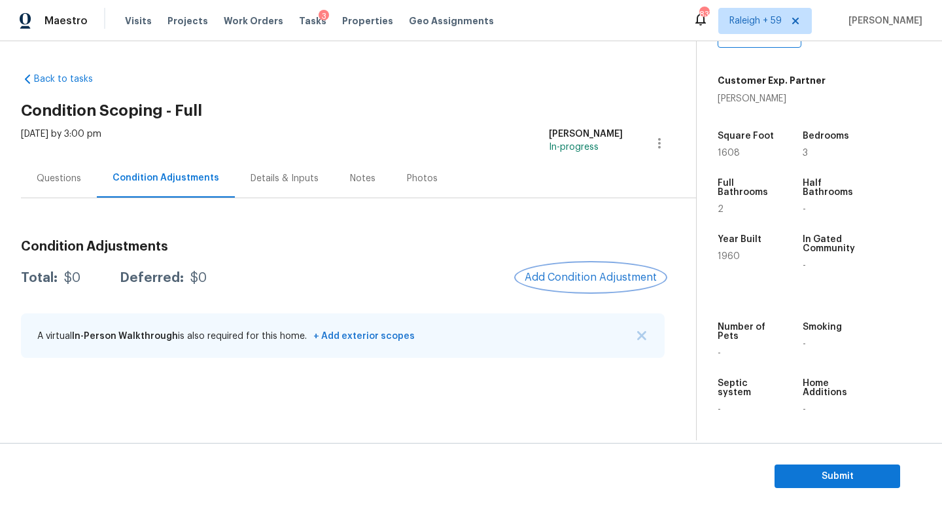
click at [608, 270] on button "Add Condition Adjustment" at bounding box center [591, 277] width 148 height 27
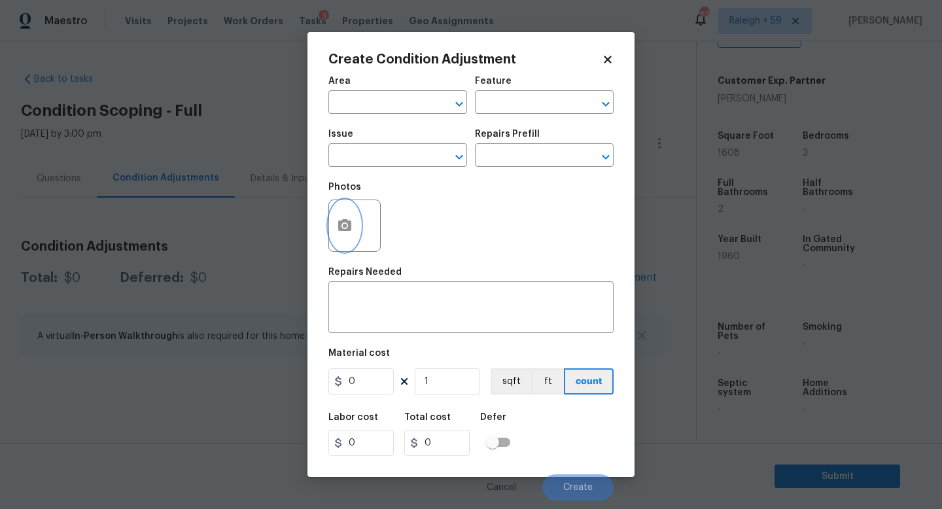
click at [337, 223] on icon "button" at bounding box center [345, 226] width 16 height 16
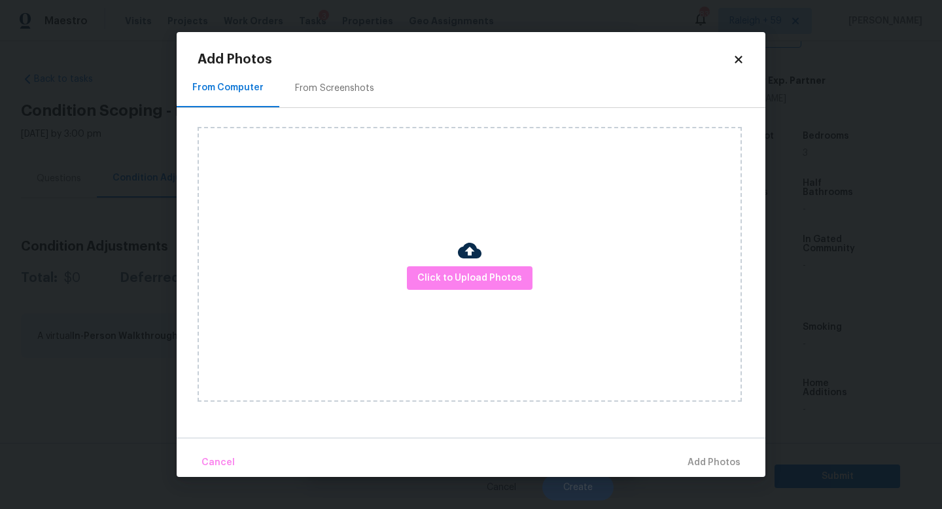
click at [499, 264] on div "Click to Upload Photos" at bounding box center [470, 264] width 544 height 275
click at [494, 270] on span "Click to Upload Photos" at bounding box center [469, 278] width 105 height 16
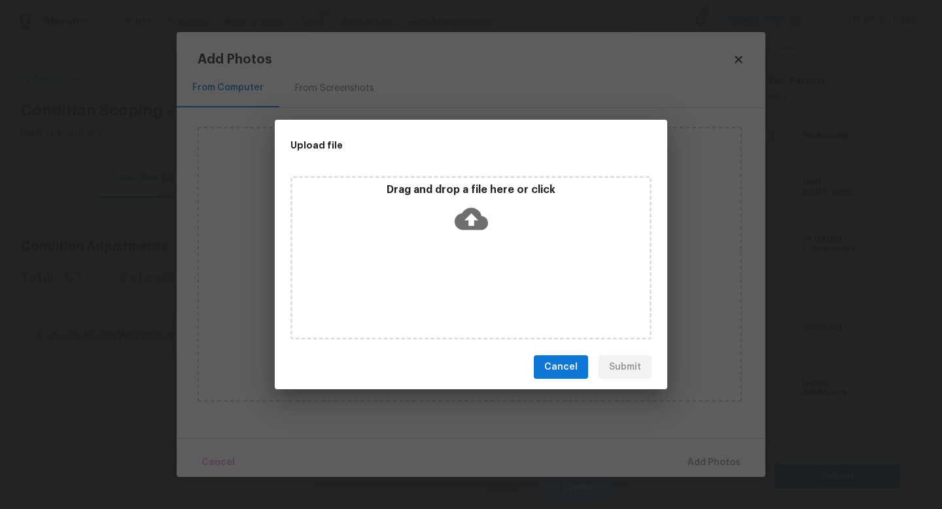
click at [494, 269] on div "Drag and drop a file here or click" at bounding box center [470, 258] width 361 height 164
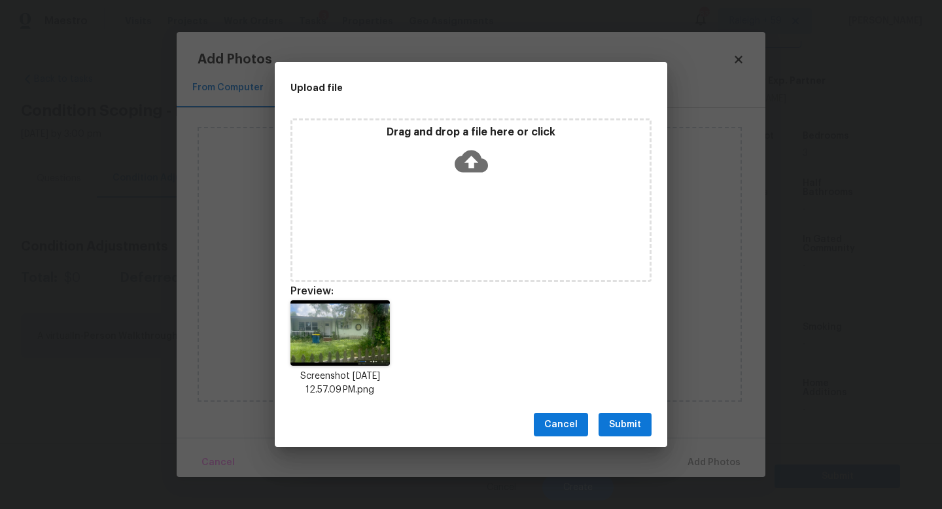
click at [630, 428] on span "Submit" at bounding box center [625, 425] width 32 height 16
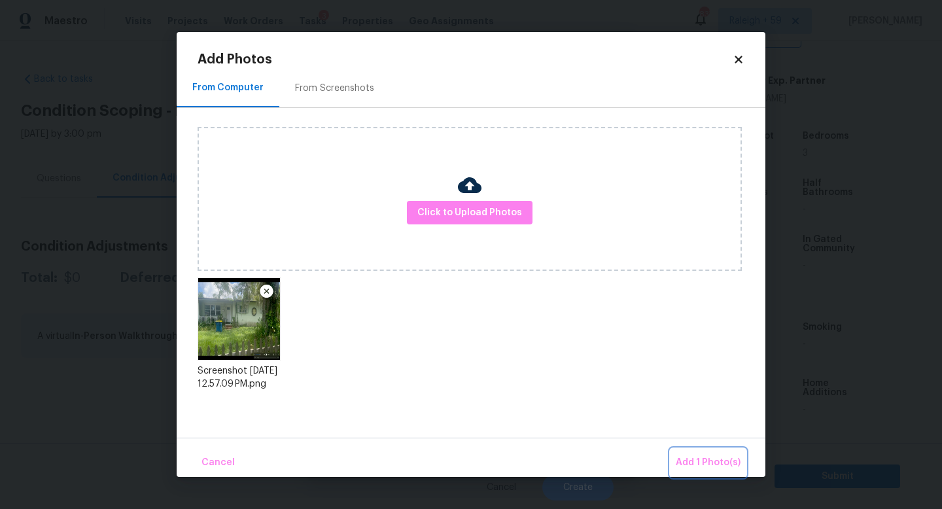
click at [704, 454] on button "Add 1 Photo(s)" at bounding box center [707, 463] width 75 height 28
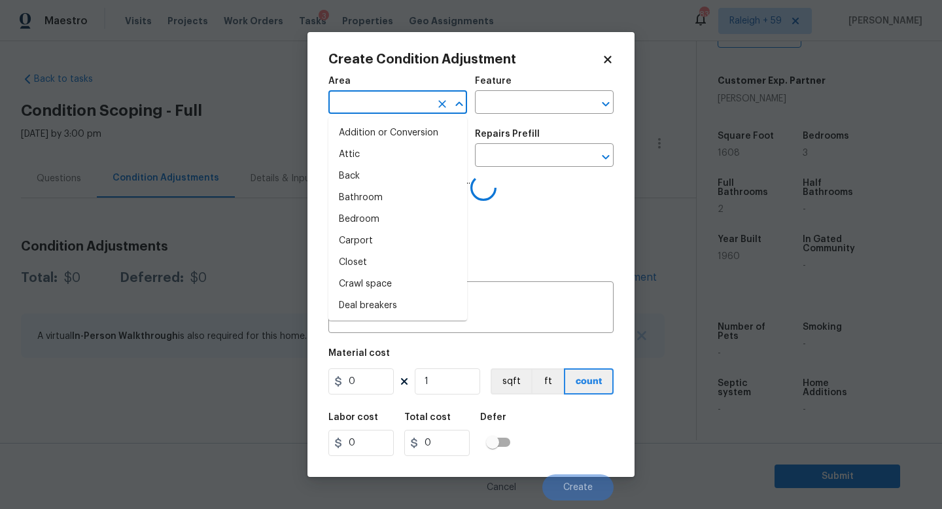
click at [418, 102] on input "text" at bounding box center [379, 104] width 102 height 20
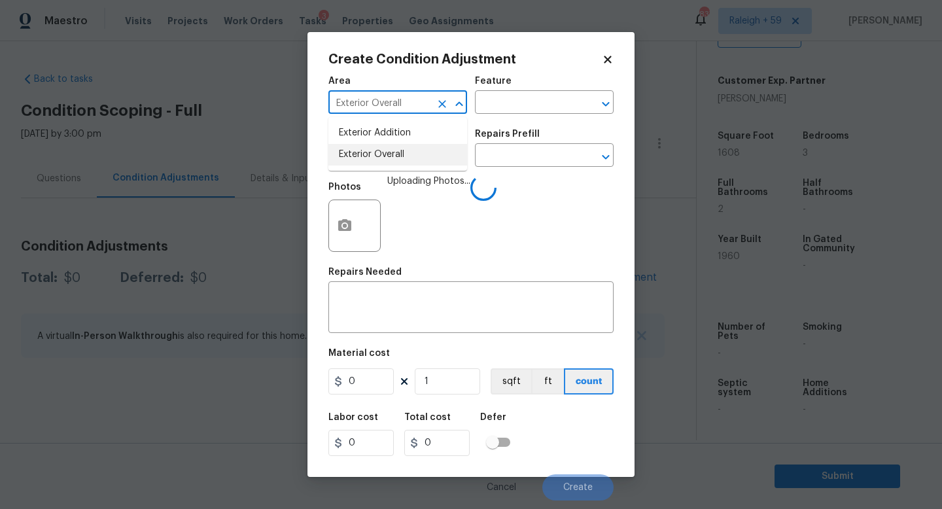
type input "Exterior Overall"
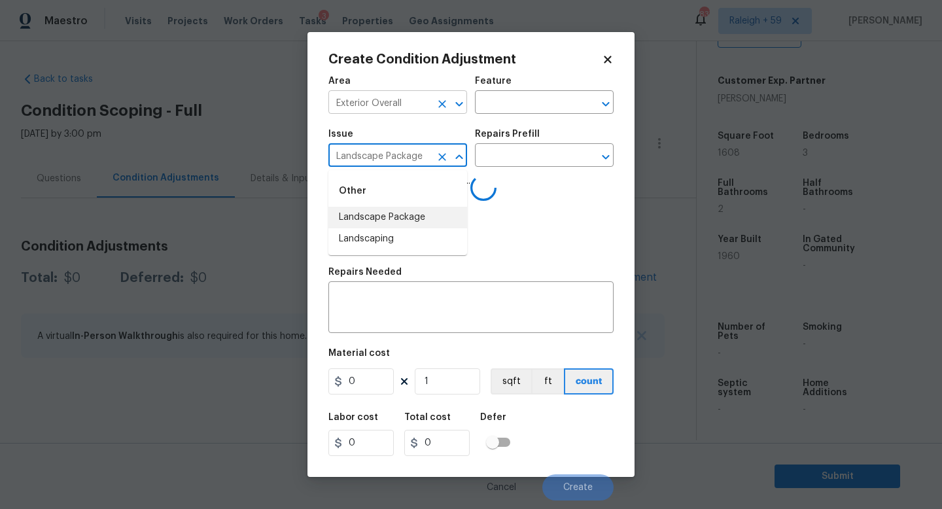
type input "Landscape Package"
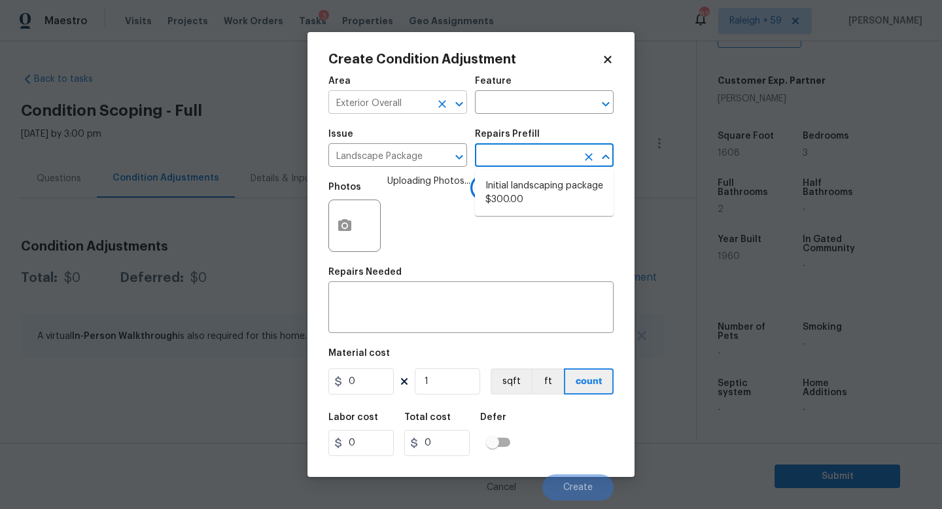
type input "Home Readiness Packages"
type textarea "Mowing of grass up to 6" in height. Mow, edge along driveways & sidewalks, trim…"
type input "300"
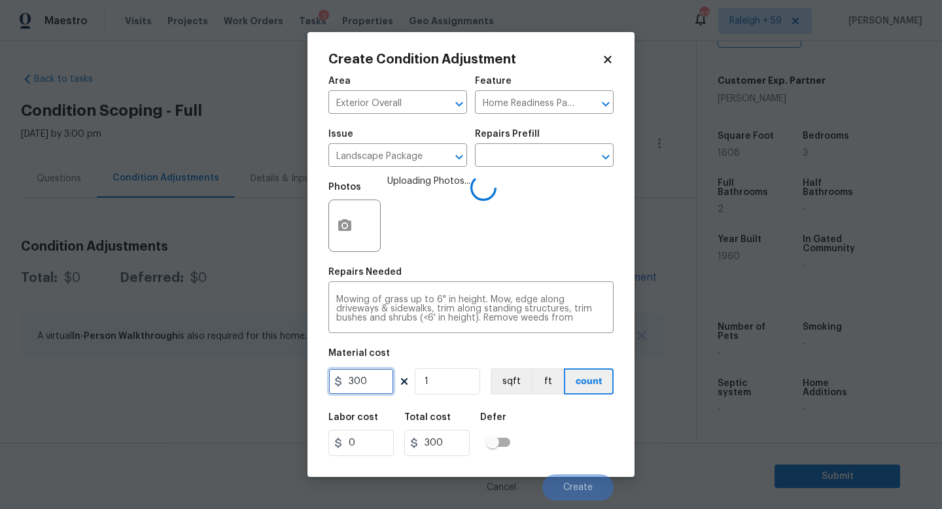
drag, startPoint x: 375, startPoint y: 379, endPoint x: 296, endPoint y: 376, distance: 79.2
click at [307, 374] on div "Create Condition Adjustment Area Exterior Overall ​ Feature Home Readiness Pack…" at bounding box center [471, 254] width 942 height 509
type input "2000"
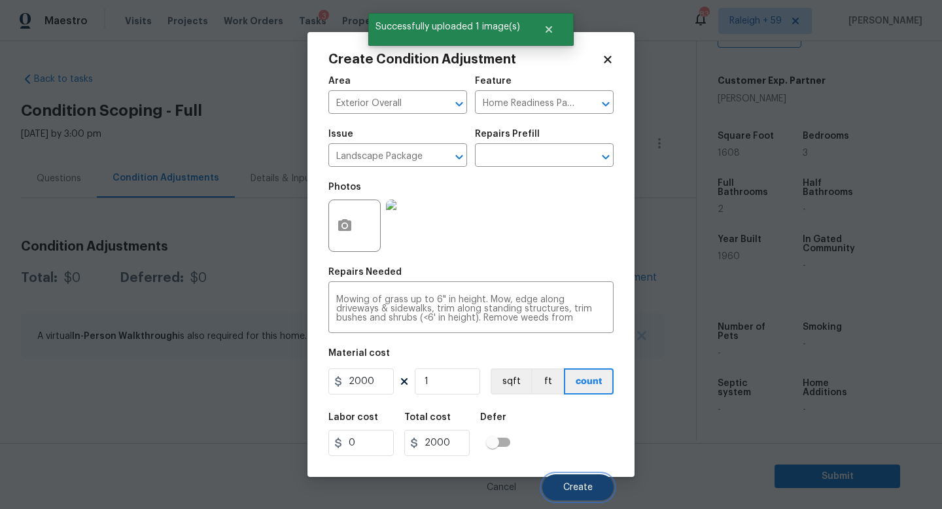
click at [570, 478] on button "Create" at bounding box center [577, 487] width 71 height 26
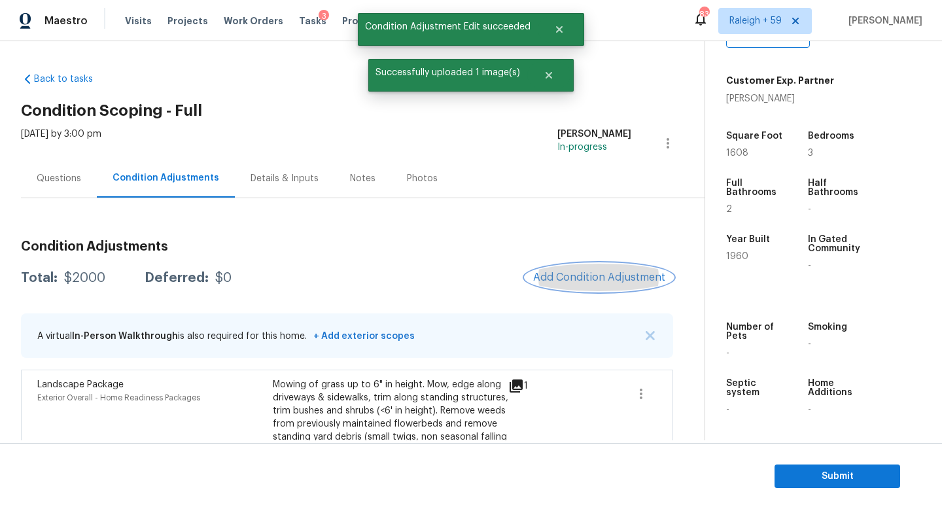
click at [595, 282] on span "Add Condition Adjustment" at bounding box center [599, 277] width 132 height 12
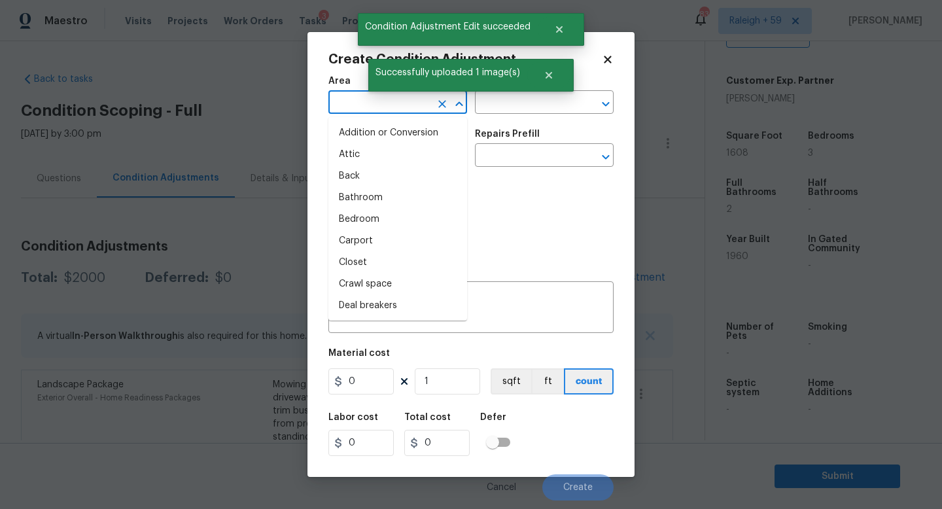
click at [347, 113] on input "text" at bounding box center [379, 104] width 102 height 20
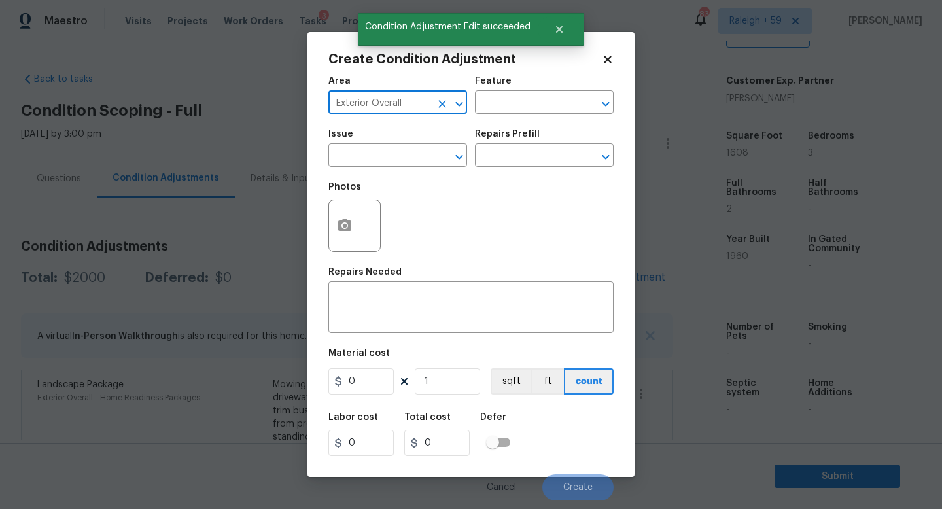
type input "Exterior Overall"
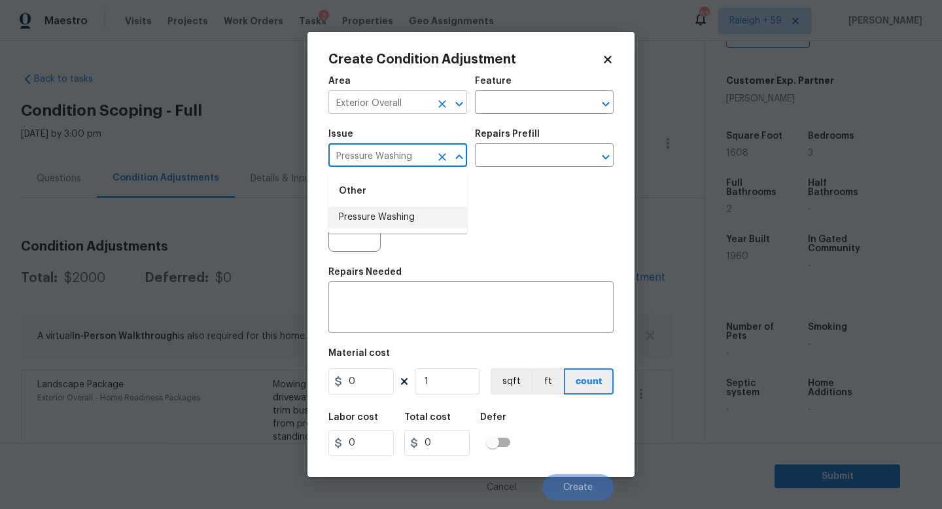
type input "Pressure Washing"
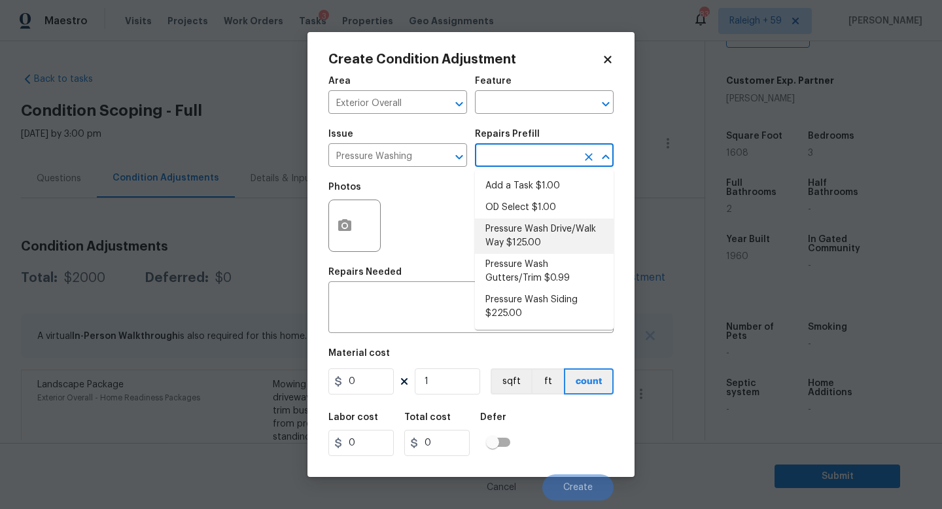
click at [513, 224] on li "Pressure Wash Drive/Walk Way $125.00" at bounding box center [544, 235] width 139 height 35
type input "Siding"
type textarea "Pressure wash the driveways/walkways as directed by the PM. Ensure that all deb…"
type input "125"
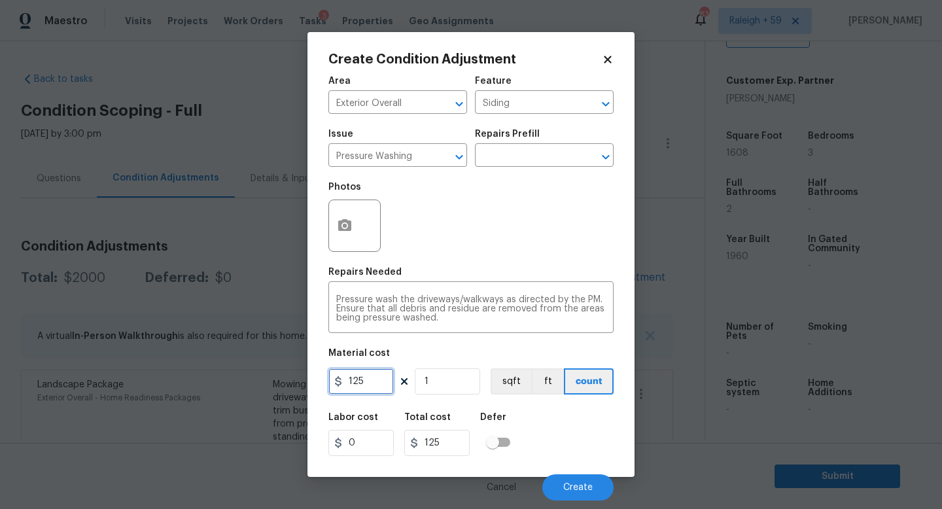
drag, startPoint x: 380, startPoint y: 382, endPoint x: 320, endPoint y: 377, distance: 60.3
click at [320, 377] on div "Create Condition Adjustment Area Exterior Overall ​ Feature Siding ​ Issue Pres…" at bounding box center [470, 254] width 327 height 445
type input "200"
click at [570, 494] on button "Create" at bounding box center [577, 487] width 71 height 26
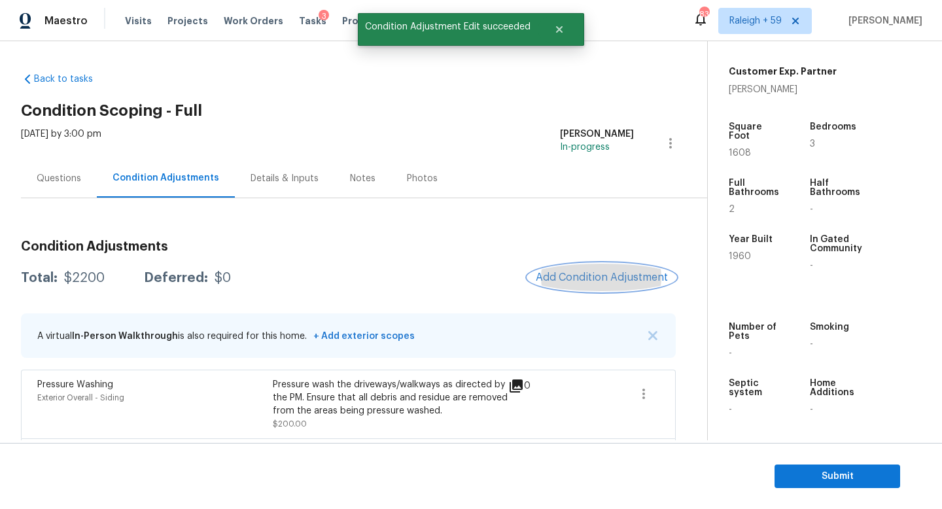
click at [569, 277] on span "Add Condition Adjustment" at bounding box center [602, 277] width 132 height 12
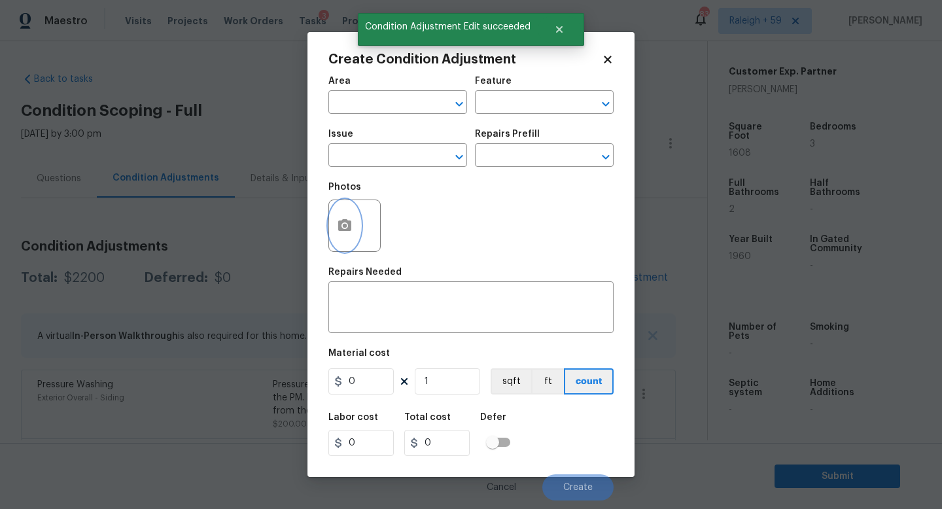
click at [347, 227] on icon "button" at bounding box center [344, 225] width 13 height 12
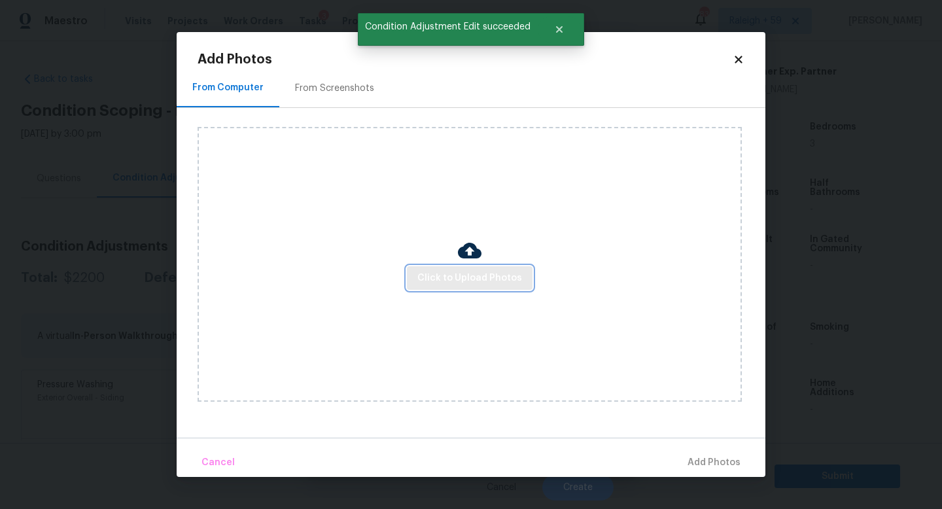
click at [433, 271] on span "Click to Upload Photos" at bounding box center [469, 278] width 105 height 16
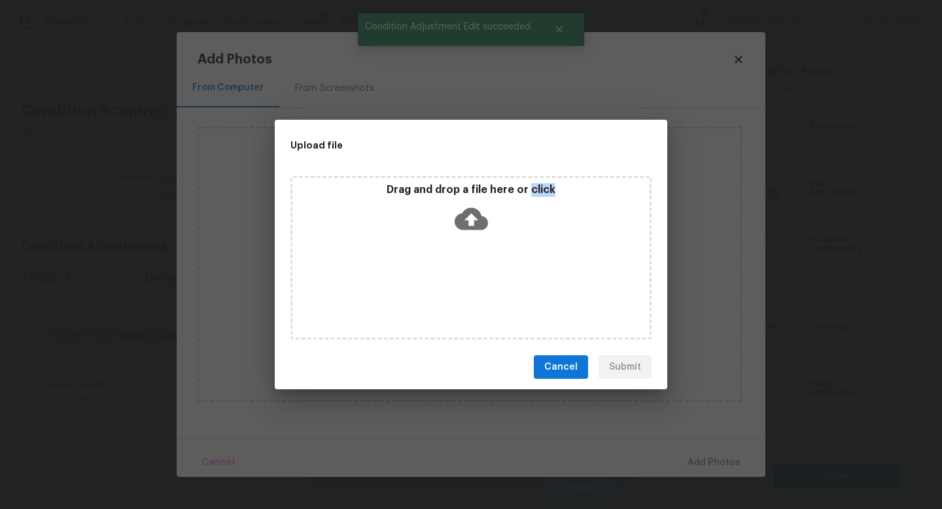
click at [433, 271] on div "Drag and drop a file here or click" at bounding box center [470, 258] width 361 height 164
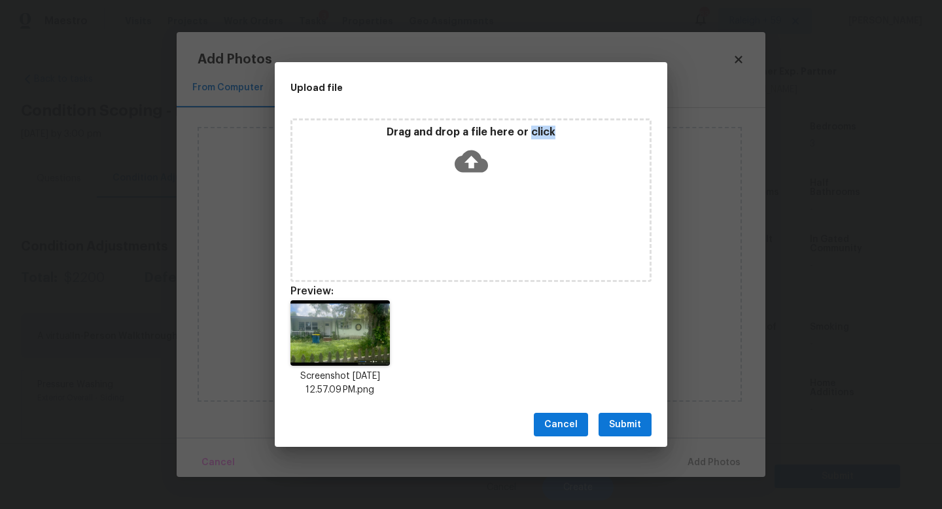
drag, startPoint x: 626, startPoint y: 432, endPoint x: 669, endPoint y: 455, distance: 48.9
click at [627, 432] on button "Submit" at bounding box center [624, 425] width 53 height 24
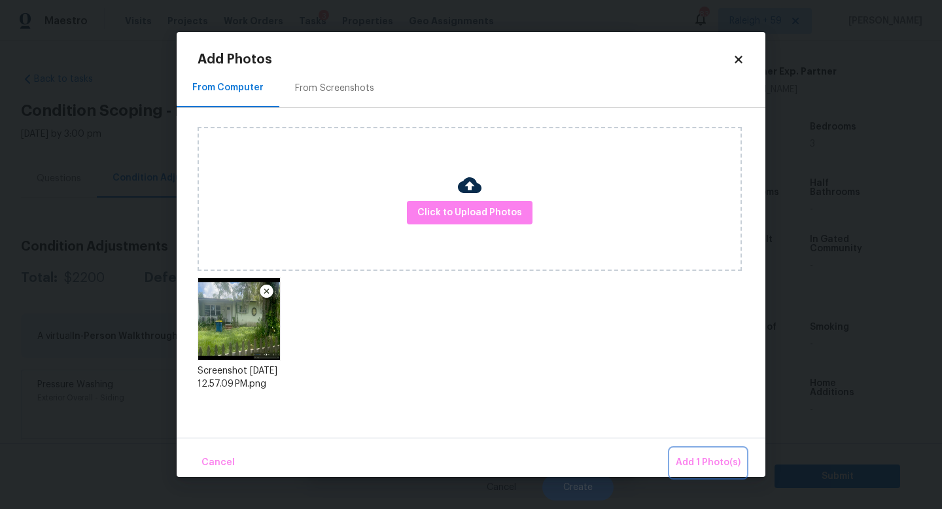
click at [686, 461] on span "Add 1 Photo(s)" at bounding box center [708, 463] width 65 height 16
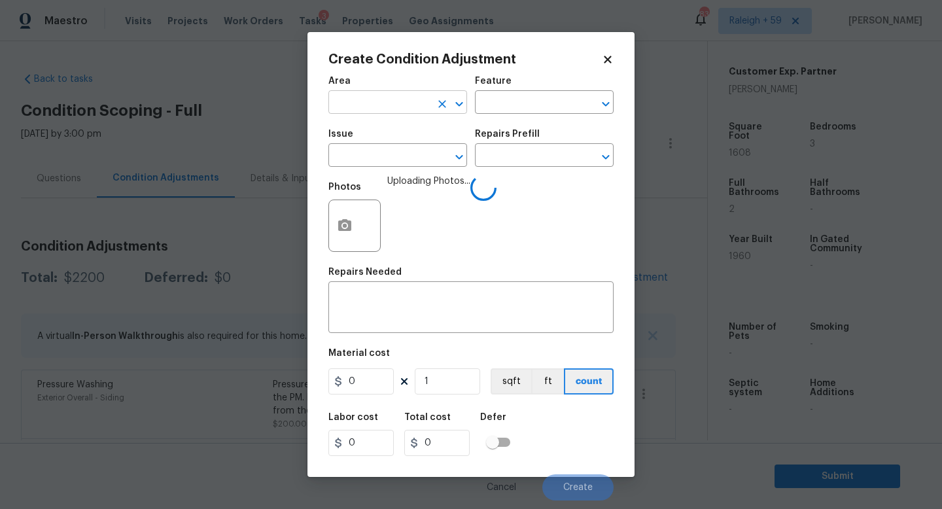
click at [359, 105] on input "text" at bounding box center [379, 104] width 102 height 20
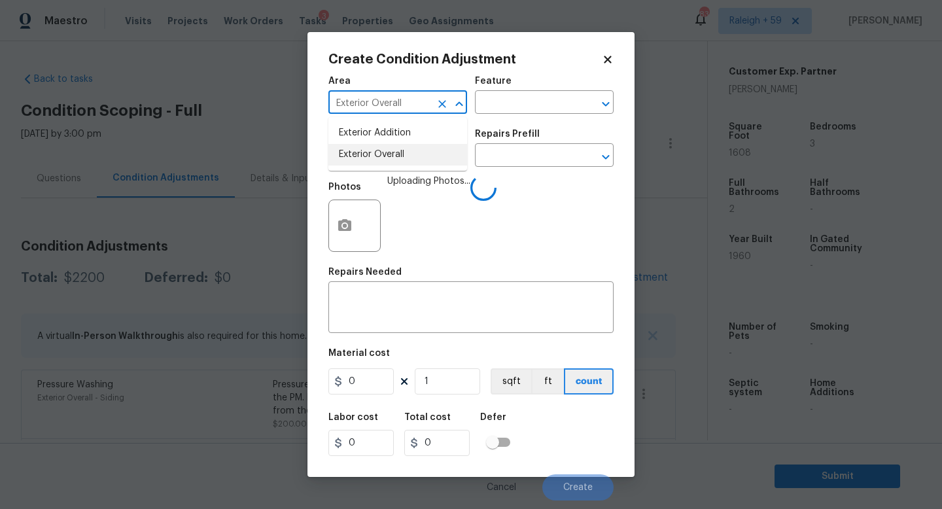
type input "Exterior Overall"
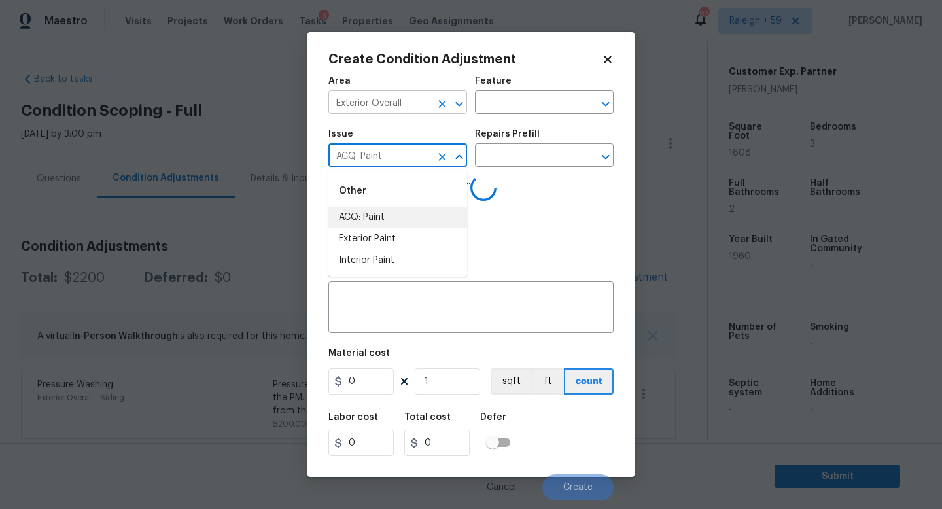
type input "ACQ: Paint"
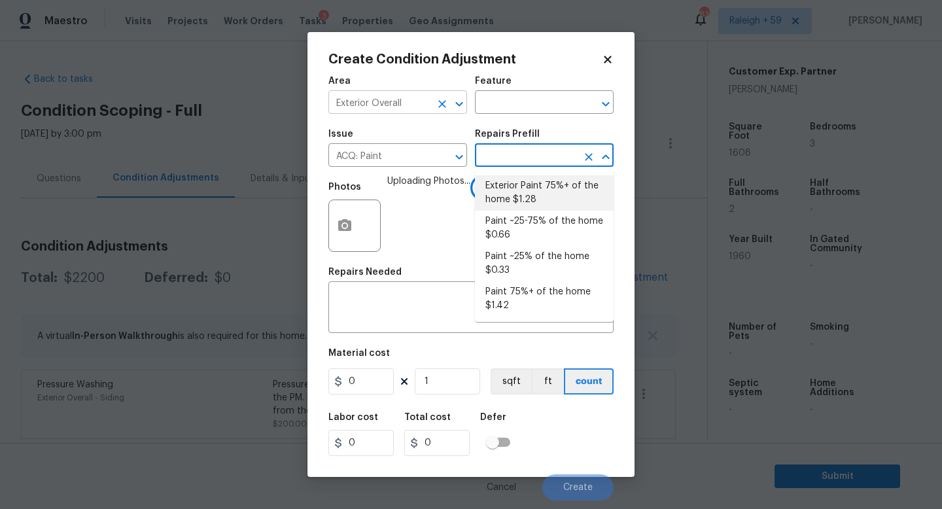
type input "Acquisition"
type textarea "Acquisition Scope: 75%+ of the home exterior will likely require paint"
type input "1.28"
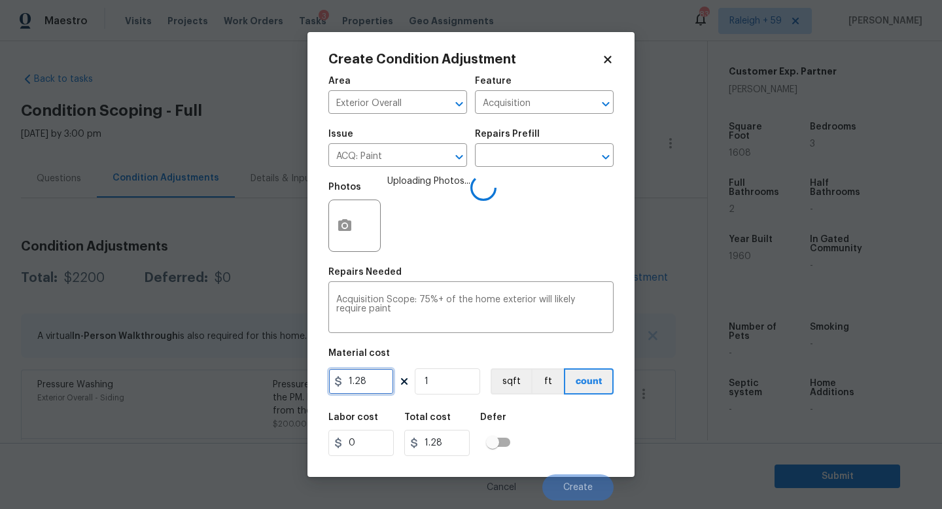
click at [378, 385] on input "1.28" at bounding box center [360, 381] width 65 height 26
type input "1.5"
type input "16"
type input "24"
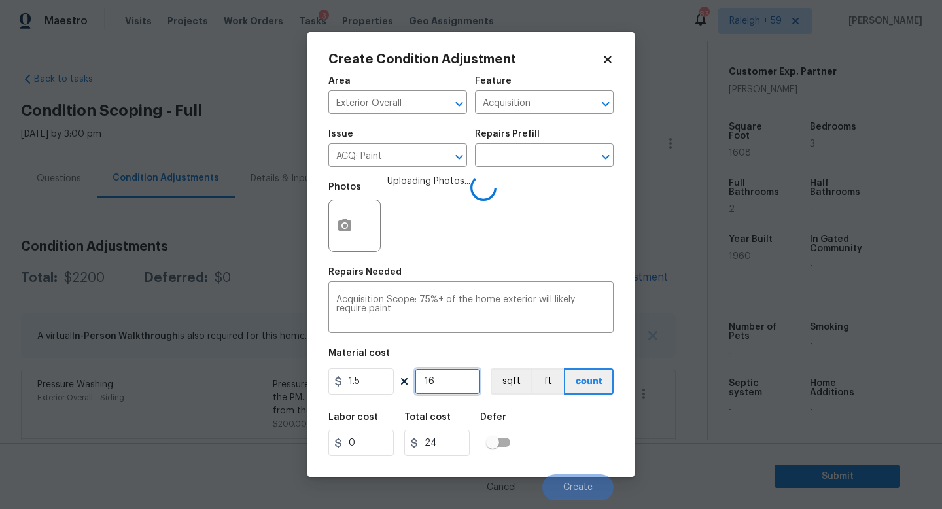
type input "160"
type input "240"
type input "1608"
type input "2412"
type input "1608"
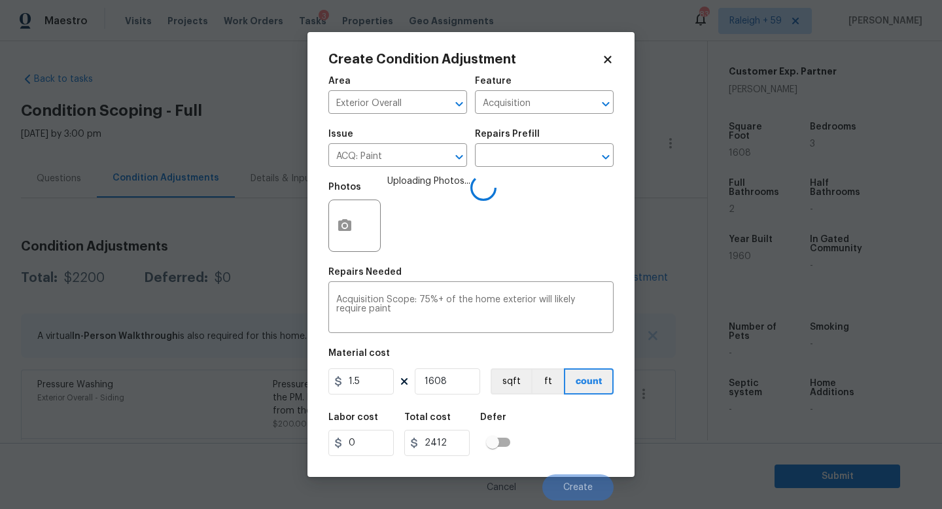
click at [557, 428] on div "Labor cost 0 Total cost 2412 Defer" at bounding box center [470, 434] width 285 height 59
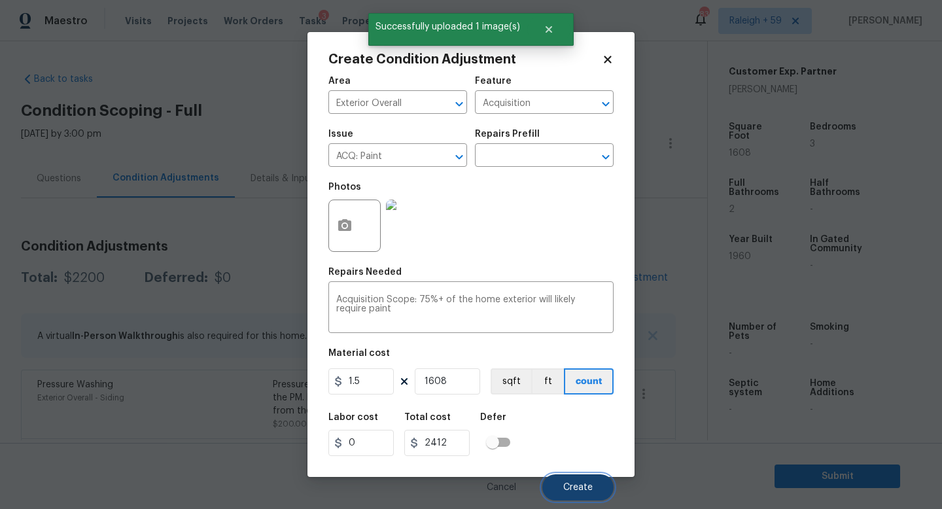
click at [586, 489] on span "Create" at bounding box center [577, 488] width 29 height 10
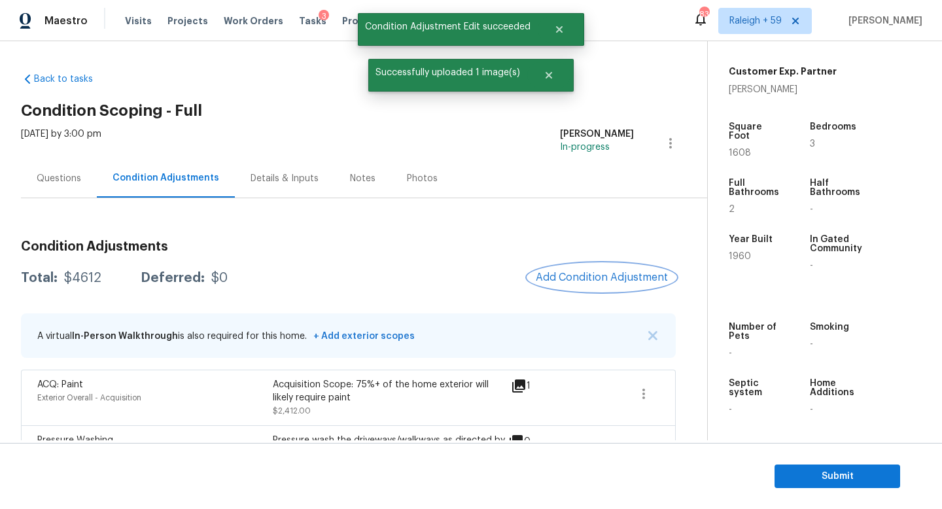
click at [595, 280] on span "Add Condition Adjustment" at bounding box center [602, 277] width 132 height 12
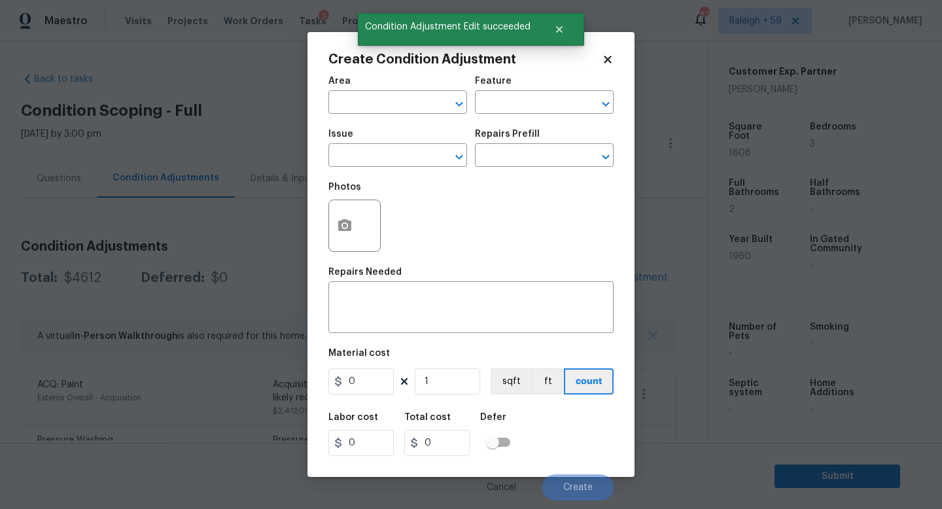
click at [396, 115] on span "Area ​" at bounding box center [397, 95] width 139 height 53
click at [398, 103] on input "text" at bounding box center [379, 104] width 102 height 20
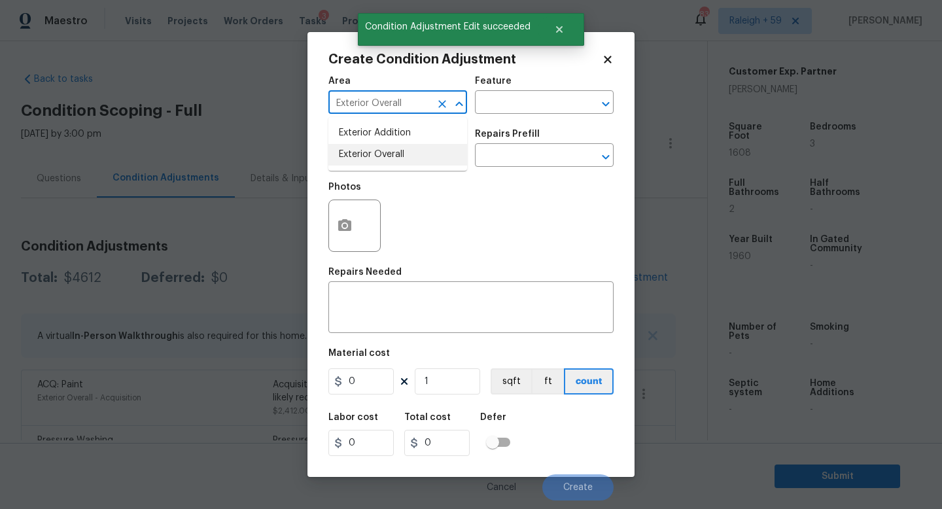
type input "Exterior Overall"
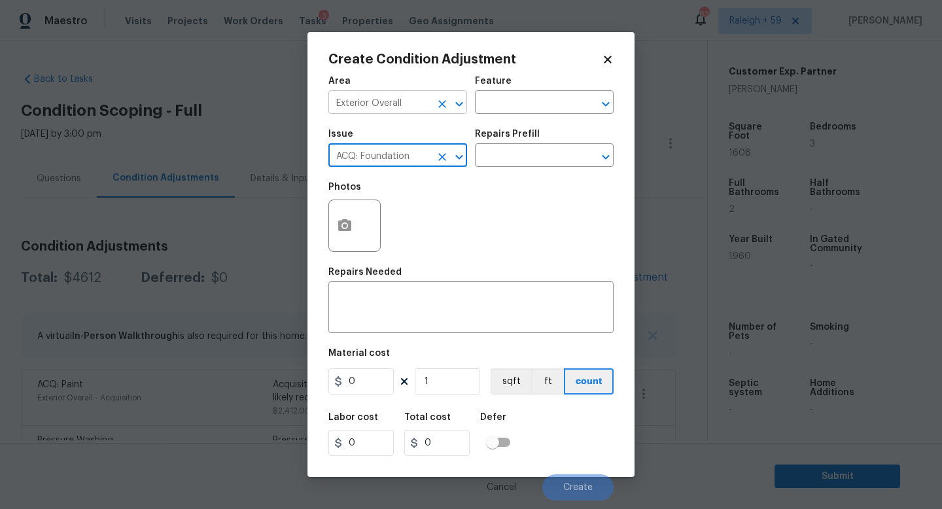
type input "ACQ: Foundation"
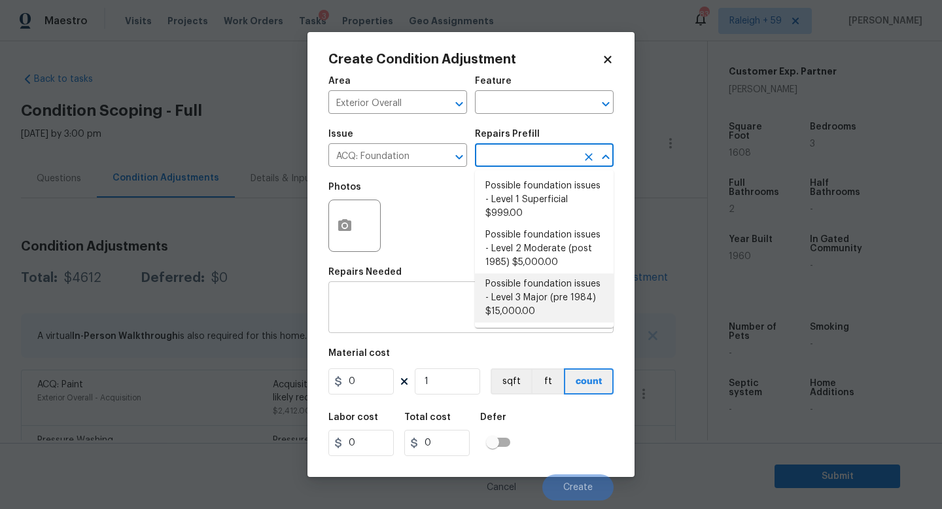
click at [534, 292] on li "Possible foundation issues - Level 3 Major (pre 1984) $15,000.00" at bounding box center [544, 297] width 139 height 49
type input "Acquisition"
type textarea "Possible foundation issues - Level 3 Major: Disclaimer: This is NOT a technical…"
type input "15000"
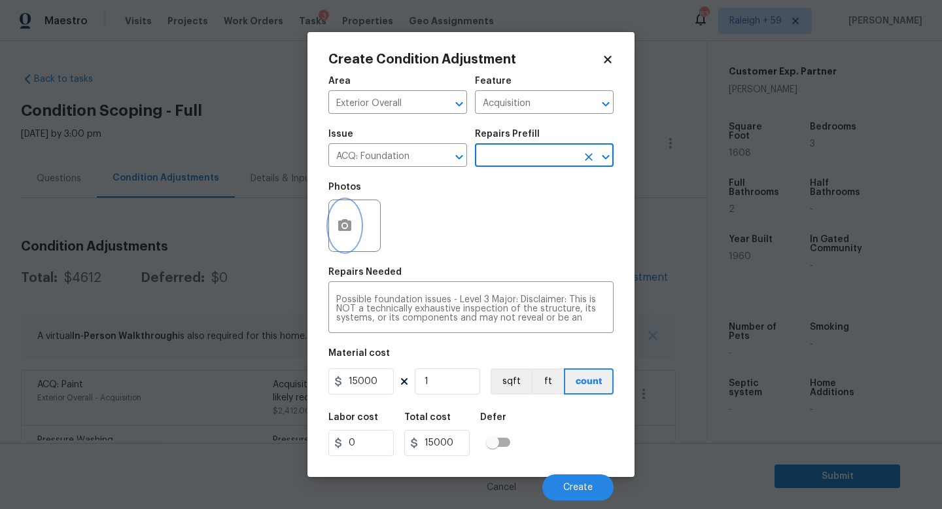
click at [332, 228] on button "button" at bounding box center [344, 225] width 31 height 51
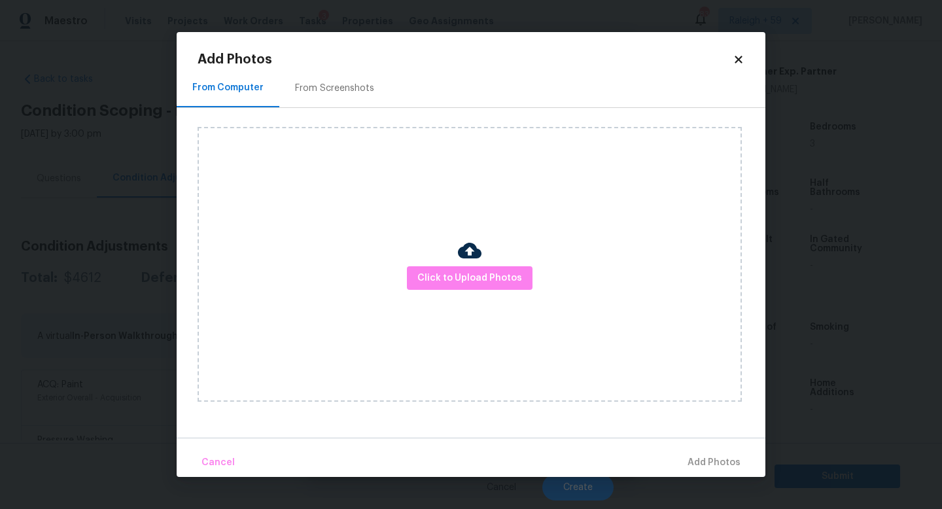
click at [491, 292] on div "Click to Upload Photos" at bounding box center [470, 264] width 544 height 275
click at [488, 290] on div "Click to Upload Photos" at bounding box center [470, 264] width 544 height 275
click at [468, 291] on div "Click to Upload Photos" at bounding box center [470, 264] width 544 height 275
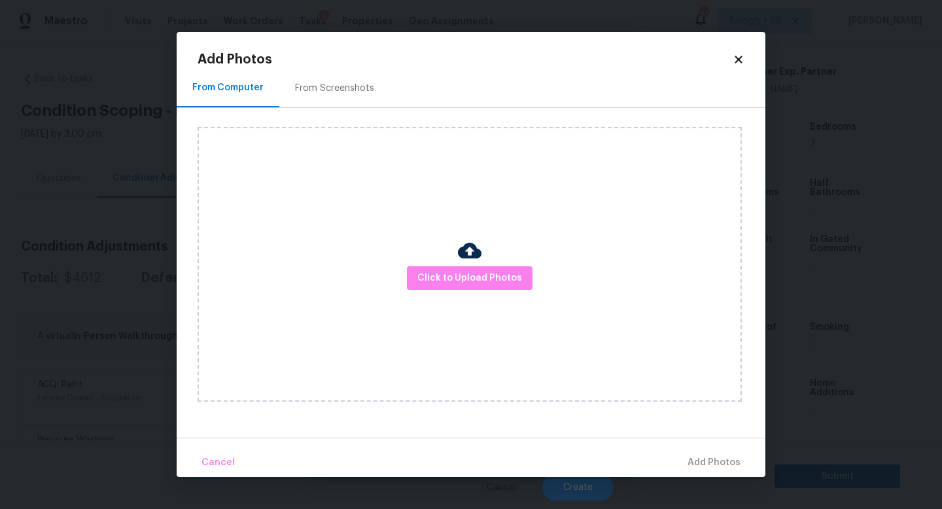
click at [467, 290] on div "Click to Upload Photos" at bounding box center [470, 264] width 544 height 275
click at [465, 286] on button "Click to Upload Photos" at bounding box center [470, 278] width 126 height 24
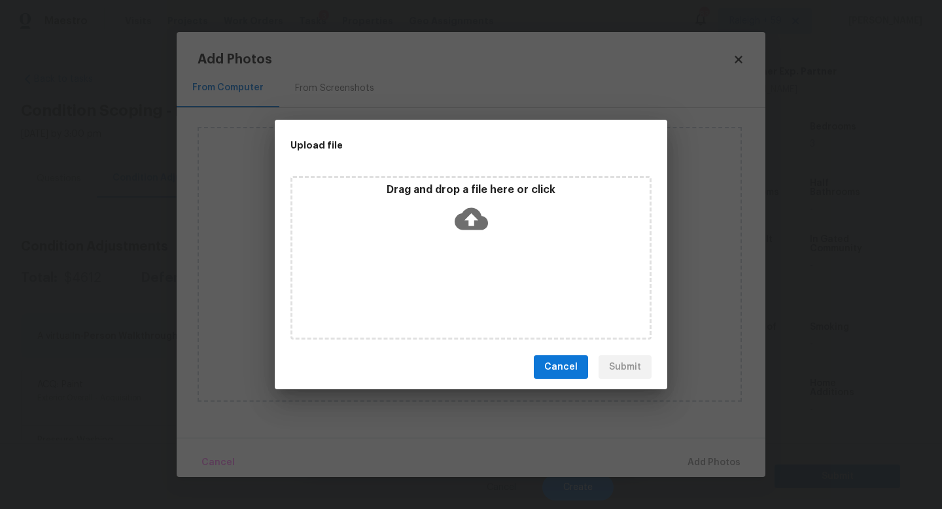
click at [465, 286] on div "Drag and drop a file here or click" at bounding box center [470, 258] width 361 height 164
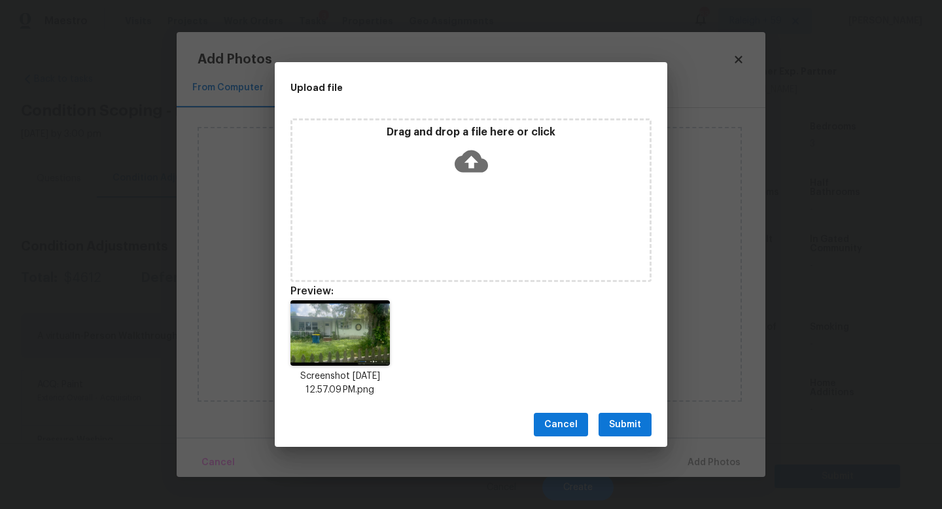
click at [622, 422] on span "Submit" at bounding box center [625, 425] width 32 height 16
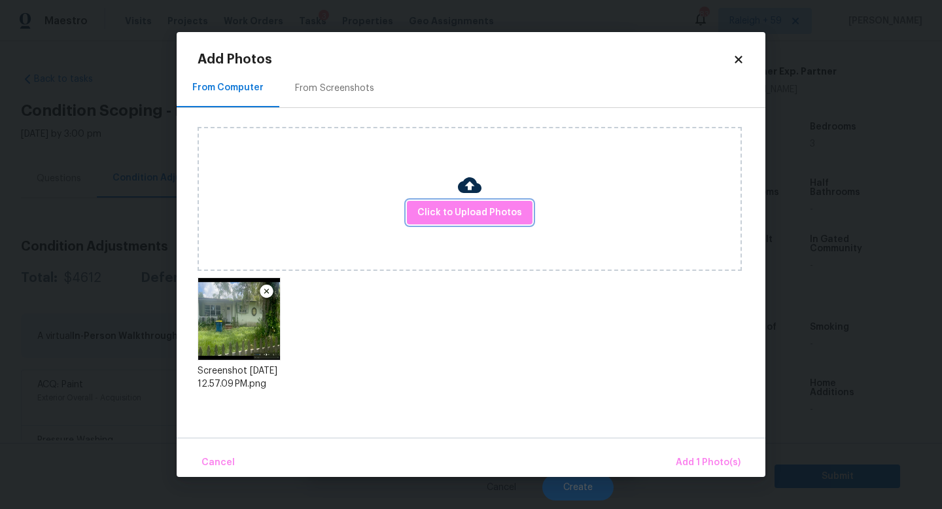
click at [695, 464] on span "Add 1 Photo(s)" at bounding box center [708, 463] width 65 height 16
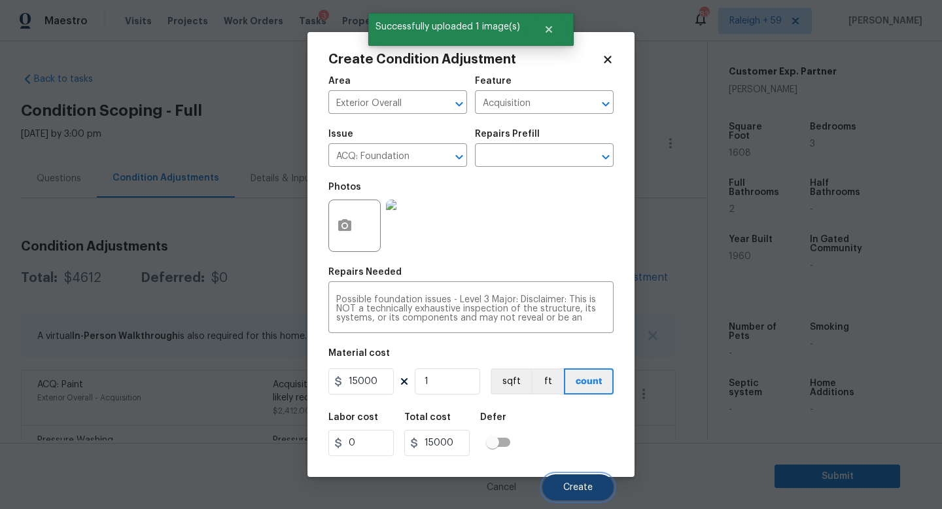
click at [573, 482] on button "Create" at bounding box center [577, 487] width 71 height 26
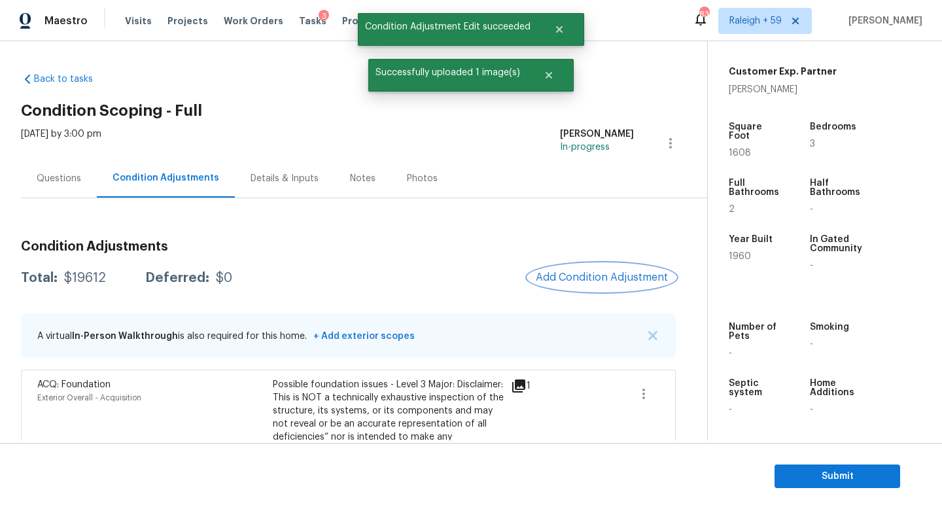
click at [602, 277] on span "Add Condition Adjustment" at bounding box center [602, 277] width 132 height 12
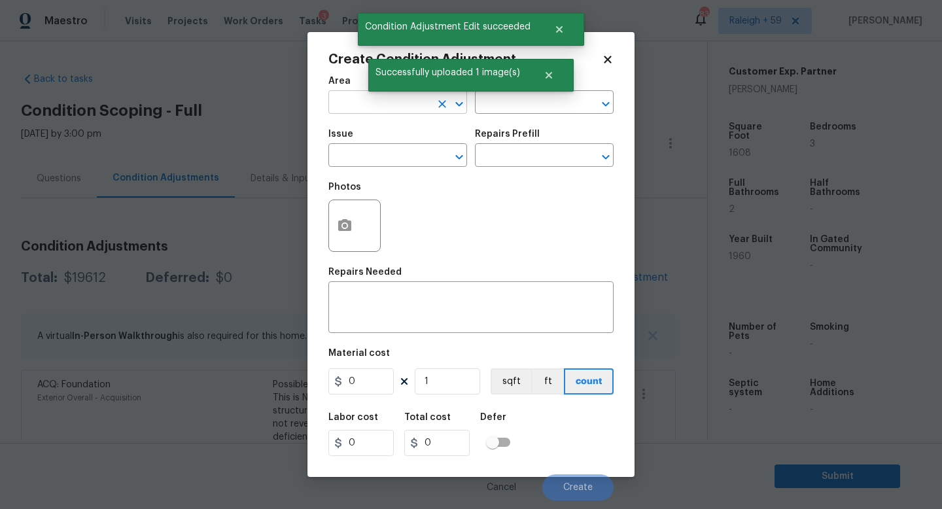
click at [378, 105] on input "text" at bounding box center [379, 104] width 102 height 20
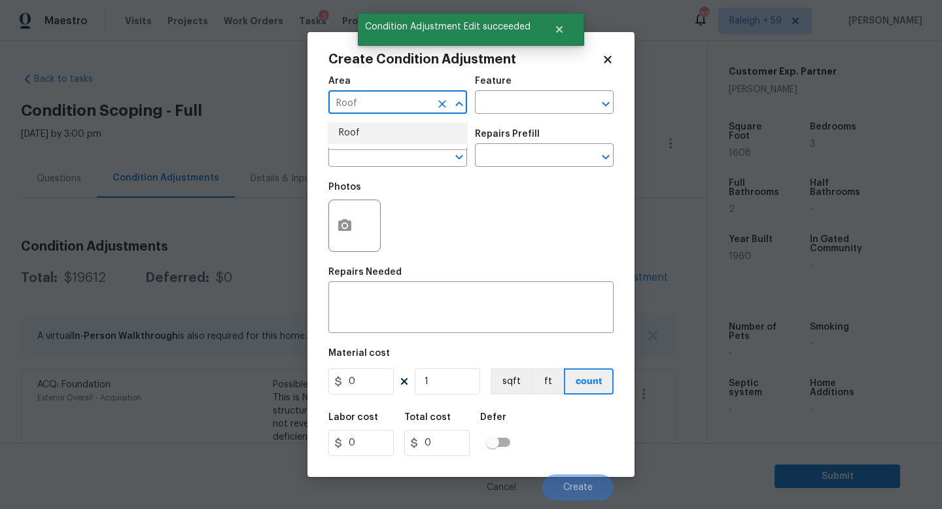
type input "Roof"
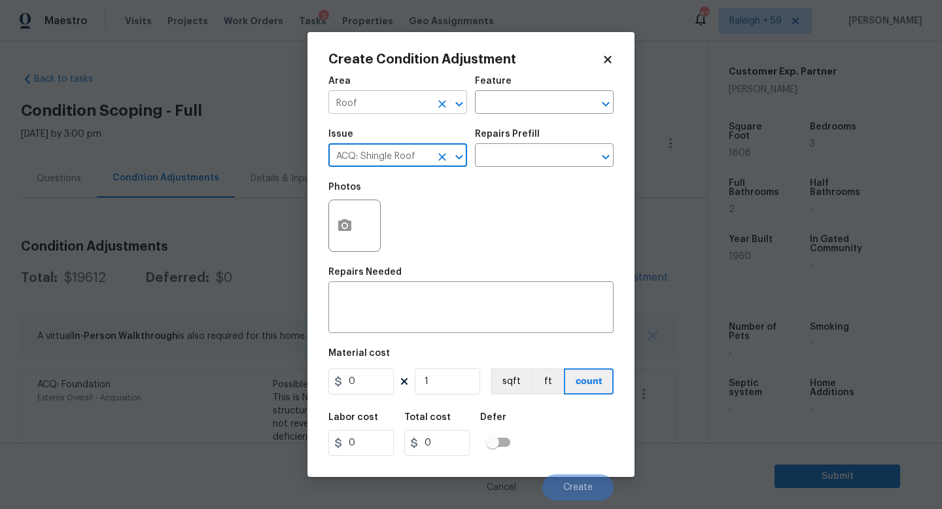
type input "ACQ: Shingle Roof"
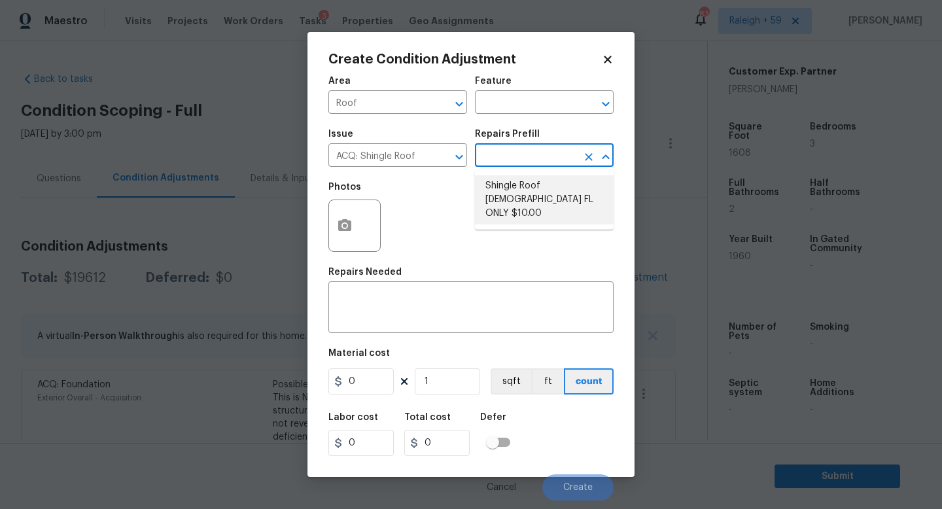
click at [511, 179] on li "Shingle Roof [DEMOGRAPHIC_DATA] FL ONLY $10.00" at bounding box center [544, 199] width 139 height 49
type input "Acquisition"
type textarea "Acquisition Scope ([US_STATE] Only): Shingle Roof 15+ years in age maintenance."
type input "10"
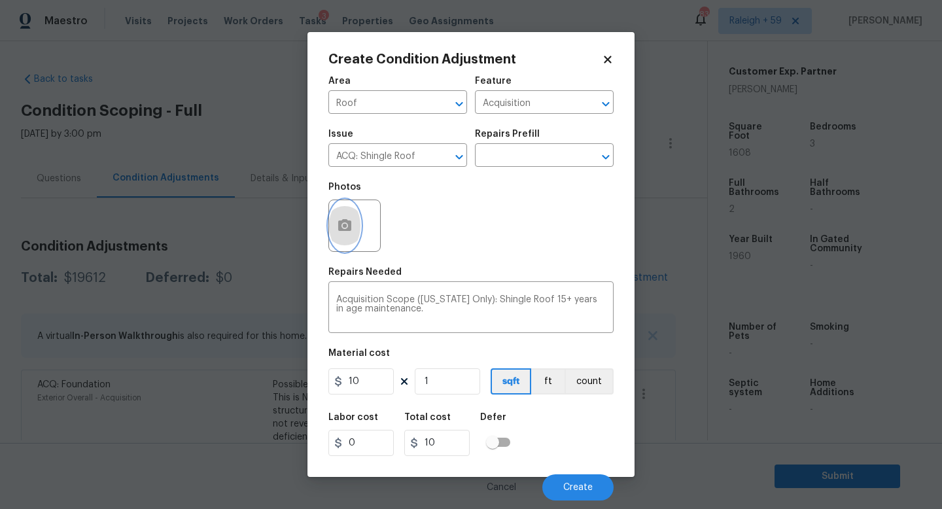
click at [351, 229] on icon "button" at bounding box center [344, 225] width 13 height 12
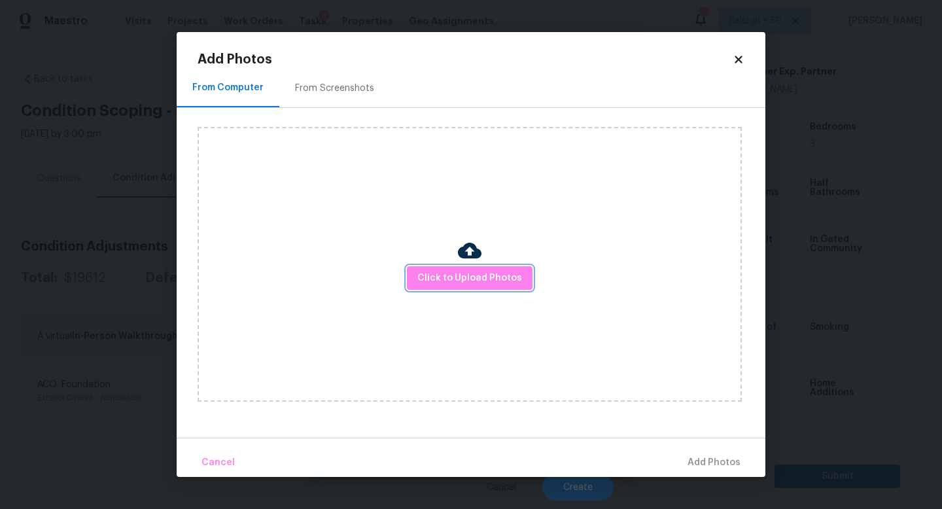
click at [413, 268] on button "Click to Upload Photos" at bounding box center [470, 278] width 126 height 24
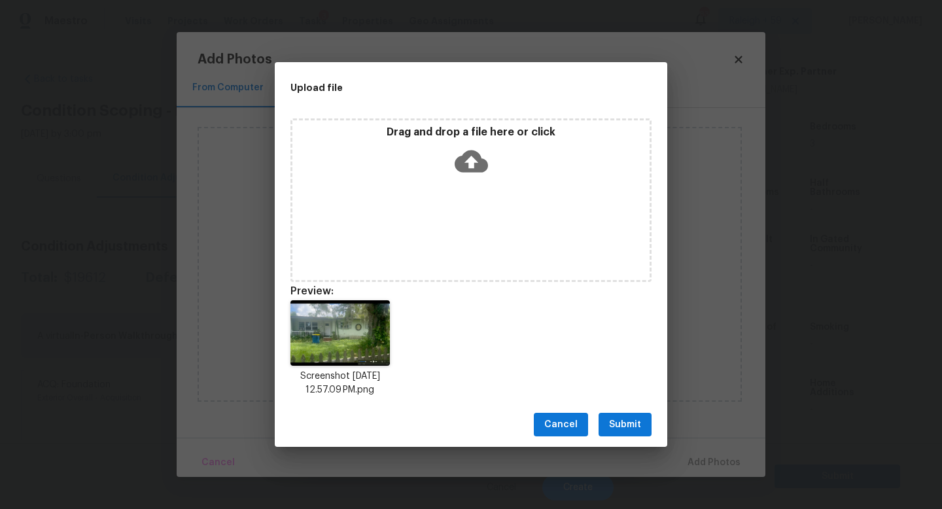
click at [646, 425] on button "Submit" at bounding box center [624, 425] width 53 height 24
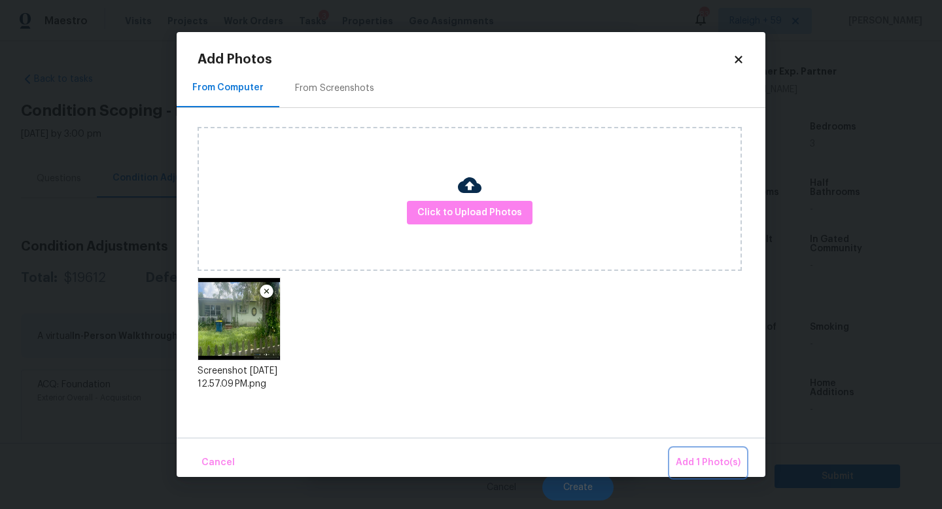
click at [712, 464] on span "Add 1 Photo(s)" at bounding box center [708, 463] width 65 height 16
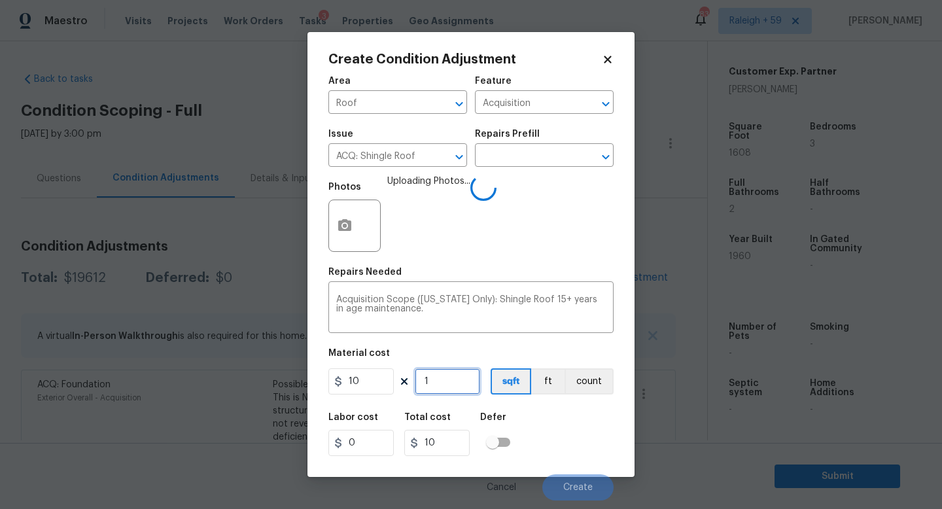
click at [447, 385] on input "1" at bounding box center [447, 381] width 65 height 26
type input "16"
type input "160"
type input "1600"
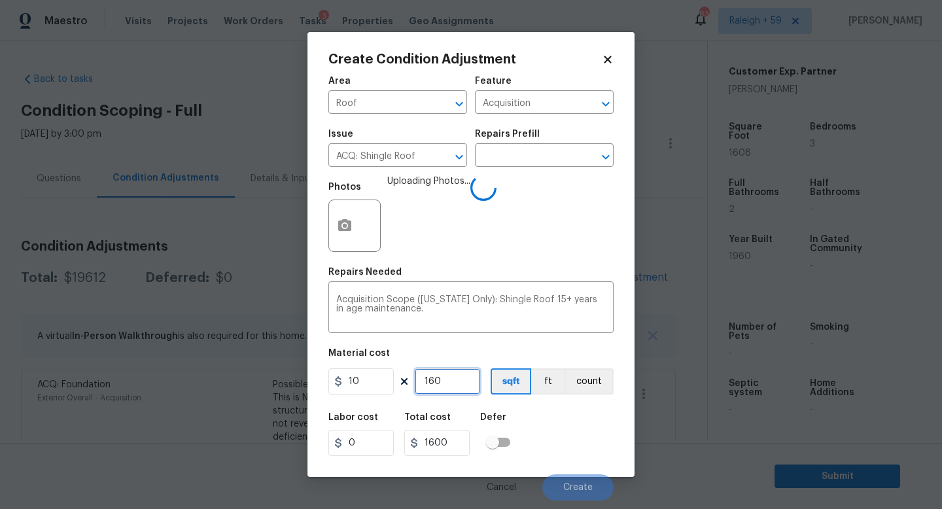
type input "1608"
type input "16080"
type input "1608"
click at [586, 487] on span "Create" at bounding box center [577, 488] width 29 height 10
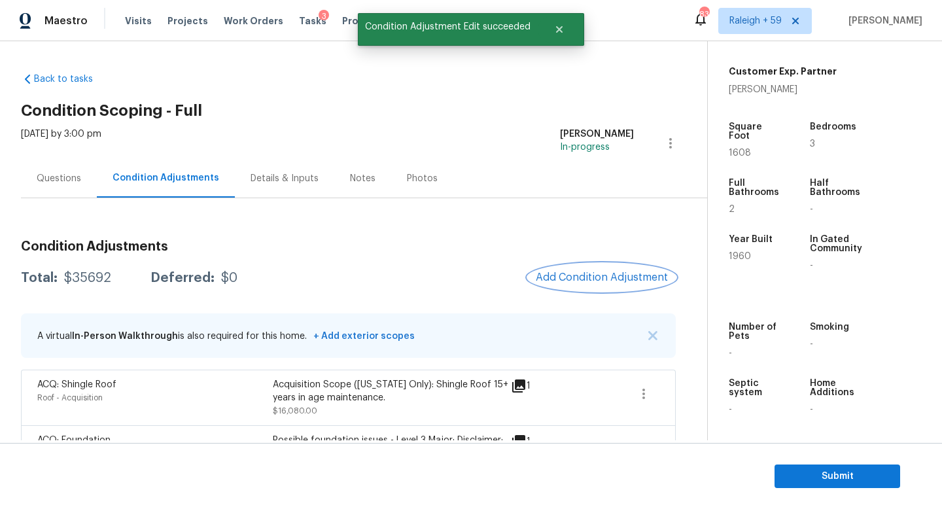
scroll to position [105, 0]
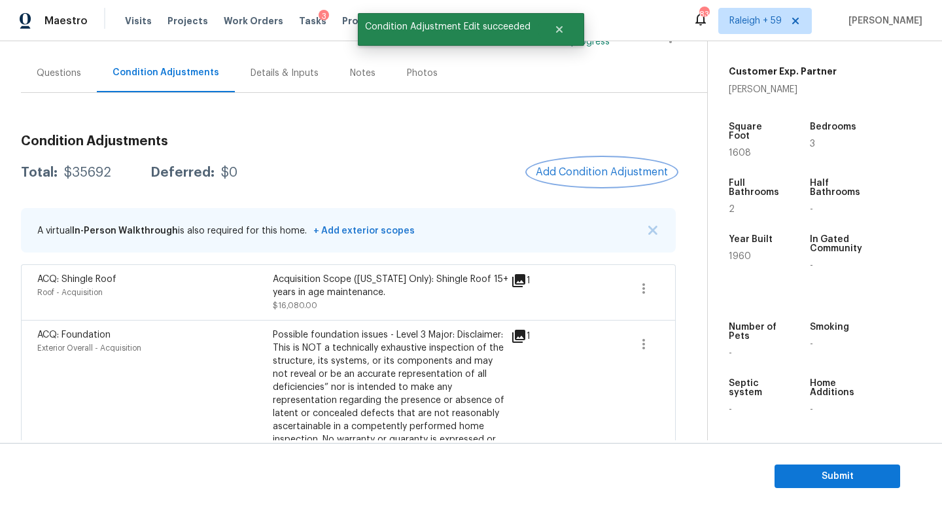
click at [582, 176] on span "Add Condition Adjustment" at bounding box center [602, 172] width 132 height 12
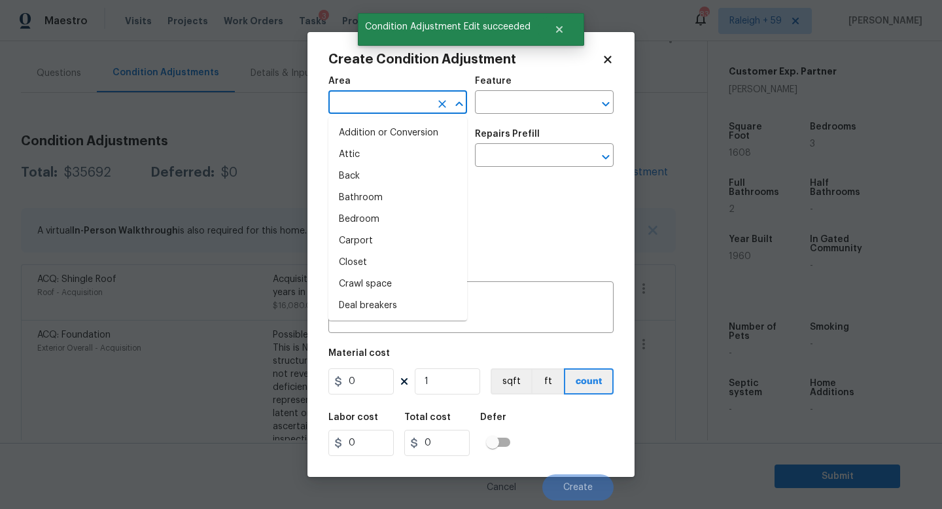
click at [379, 105] on input "text" at bounding box center [379, 104] width 102 height 20
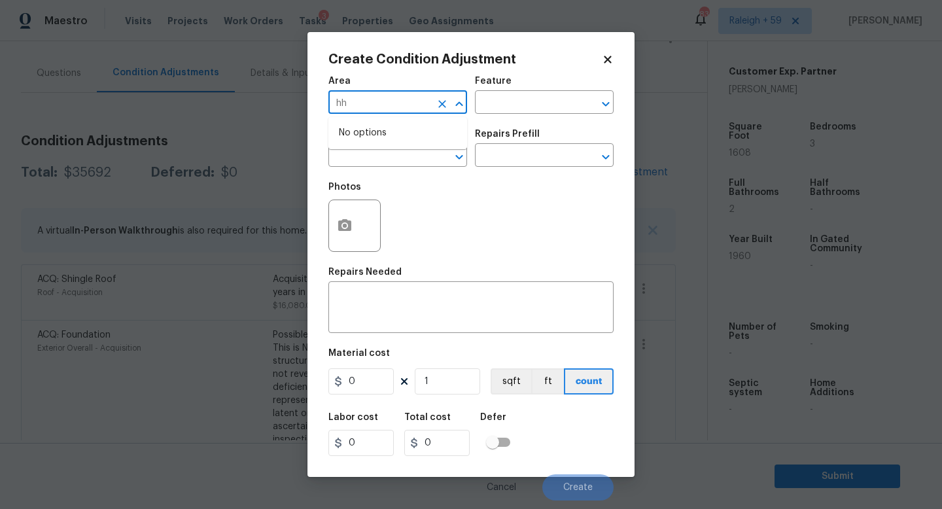
type input "h"
type input "HVAC"
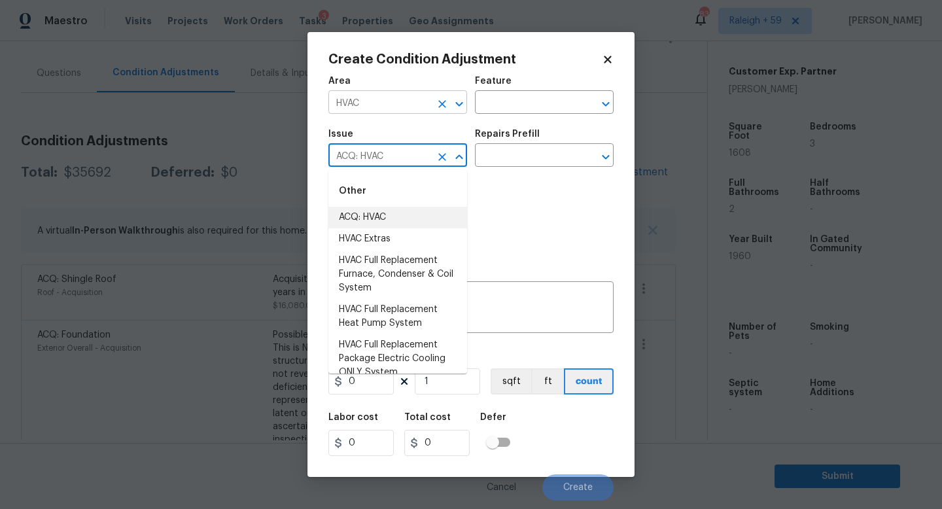
type input "ACQ: HVAC"
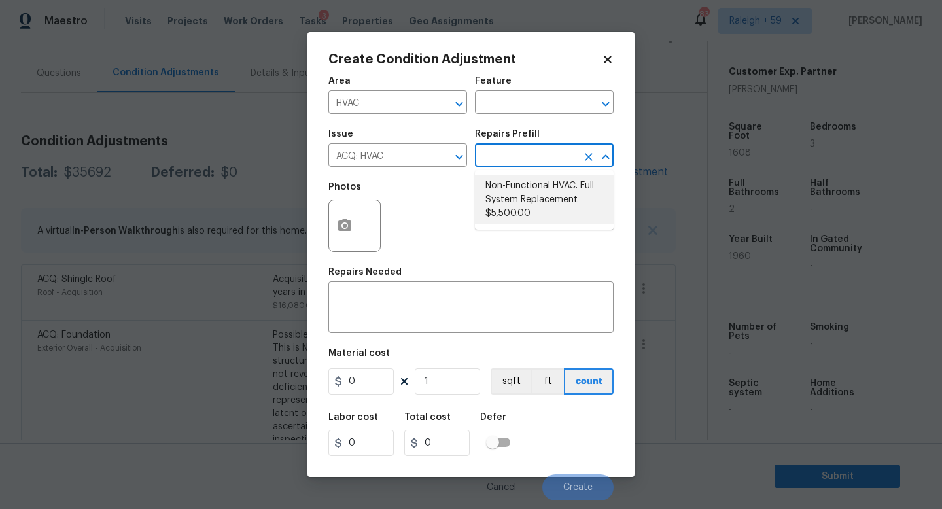
click at [496, 190] on li "Non-Functional HVAC. Full System Replacement $5,500.00" at bounding box center [544, 199] width 139 height 49
type input "Acquisition"
type textarea "Acquisition Scope: Full System Replacement"
type input "5500"
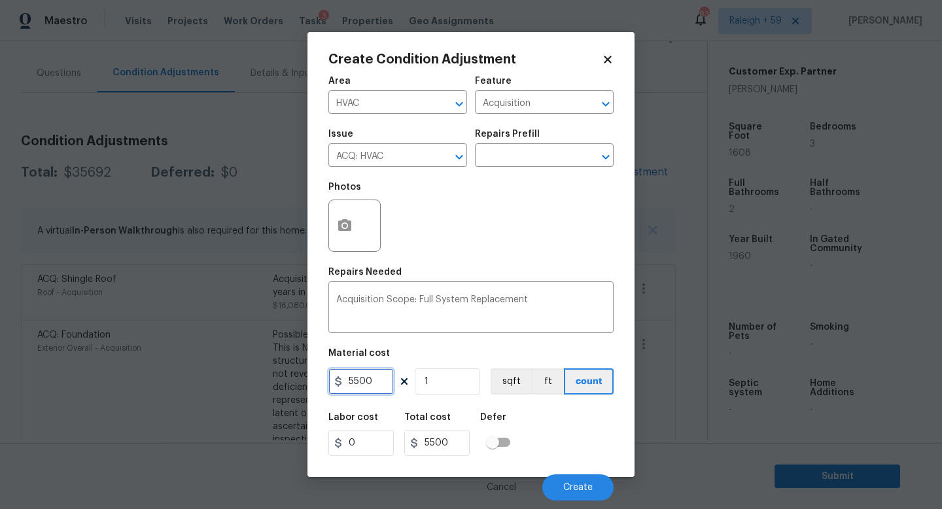
drag, startPoint x: 385, startPoint y: 378, endPoint x: 302, endPoint y: 387, distance: 84.2
click at [302, 387] on div "Create Condition Adjustment Area HVAC ​ Feature Acquisition ​ Issue ACQ: HVAC ​…" at bounding box center [471, 254] width 942 height 509
type input "6500"
click at [562, 482] on button "Create" at bounding box center [577, 487] width 71 height 26
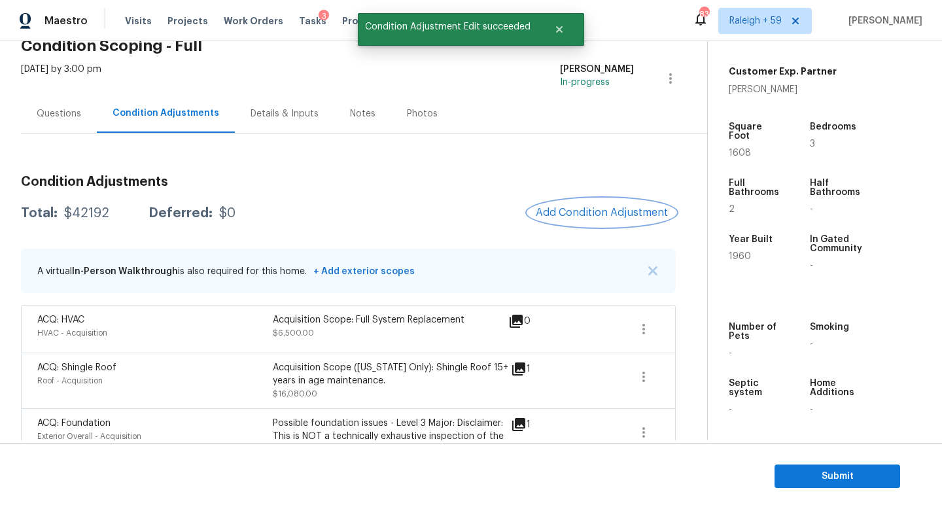
scroll to position [0, 0]
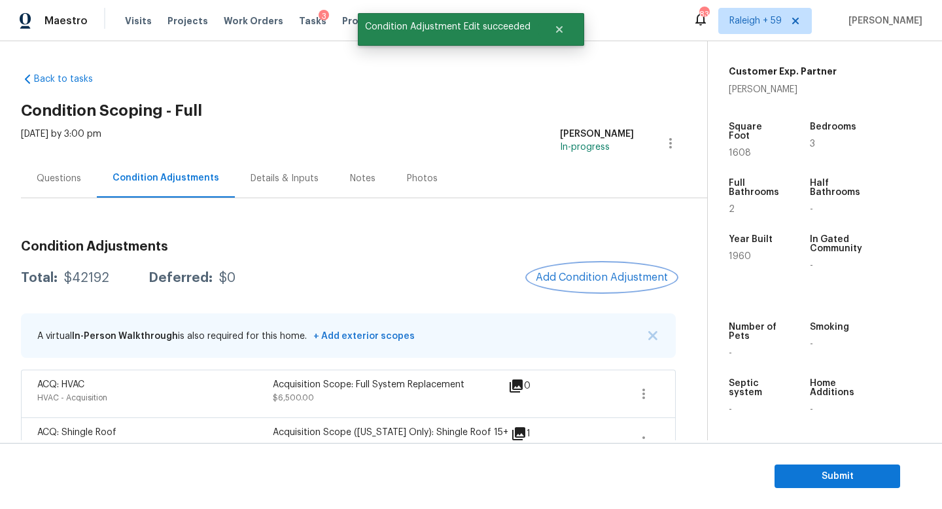
click at [570, 268] on button "Add Condition Adjustment" at bounding box center [602, 277] width 148 height 27
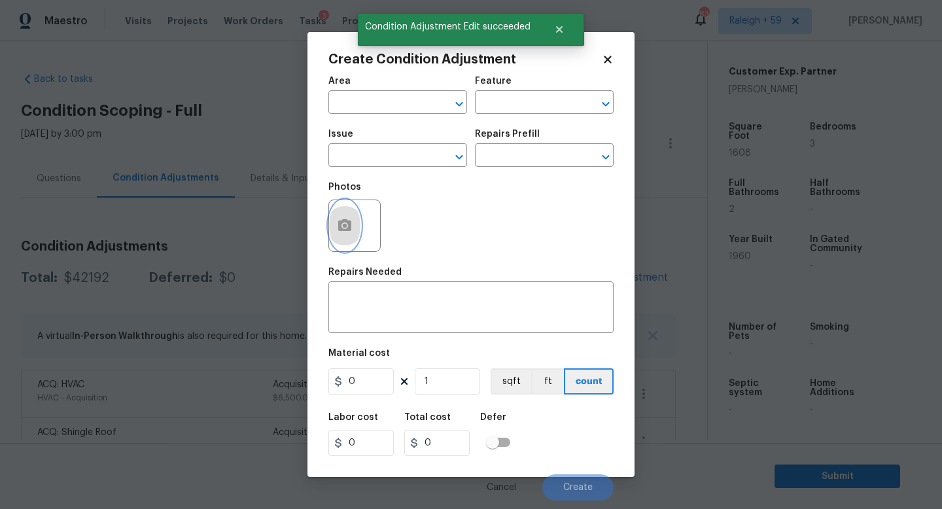
click at [353, 225] on button "button" at bounding box center [344, 225] width 31 height 51
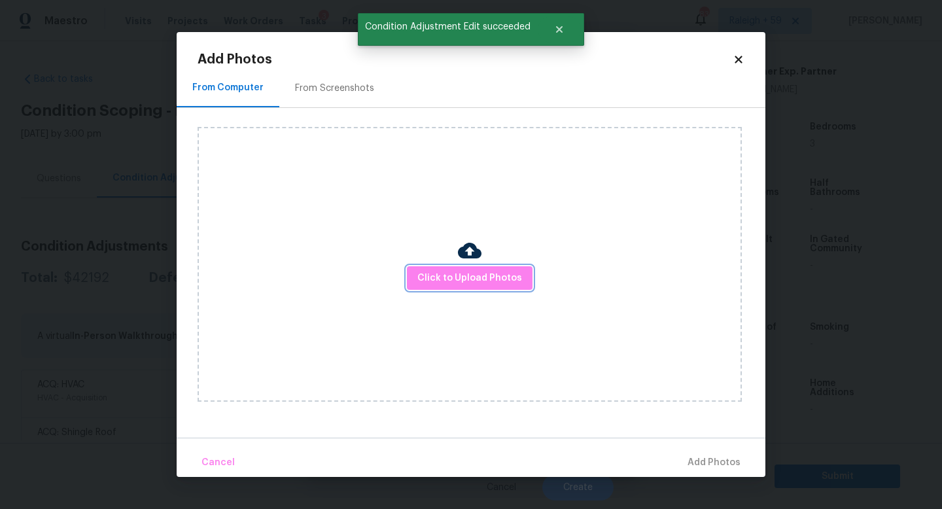
click at [485, 283] on span "Click to Upload Photos" at bounding box center [469, 278] width 105 height 16
